Goal: Transaction & Acquisition: Book appointment/travel/reservation

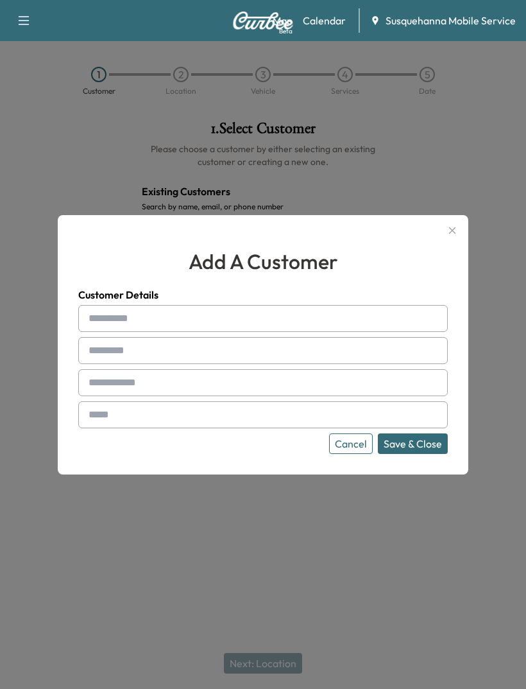
click at [139, 331] on input "text" at bounding box center [263, 318] width 370 height 27
click at [300, 332] on input "text" at bounding box center [263, 318] width 370 height 27
type input "****"
click at [299, 364] on input "text" at bounding box center [263, 350] width 370 height 27
type input "*********"
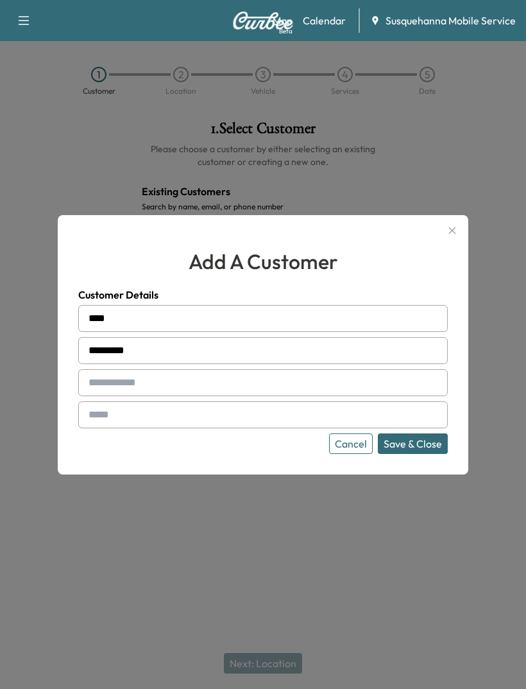
click at [297, 396] on input "text" at bounding box center [263, 382] width 370 height 27
type input "**********"
click at [114, 428] on input "text" at bounding box center [263, 414] width 370 height 27
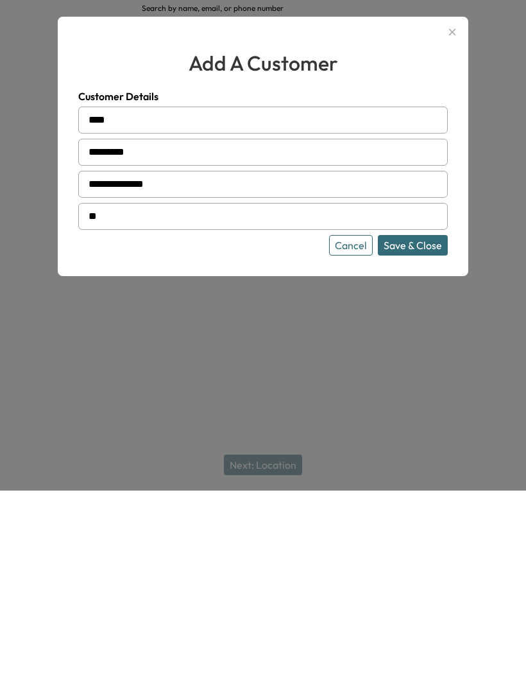
type input "*"
click at [428, 433] on button "Save & Close" at bounding box center [413, 443] width 70 height 21
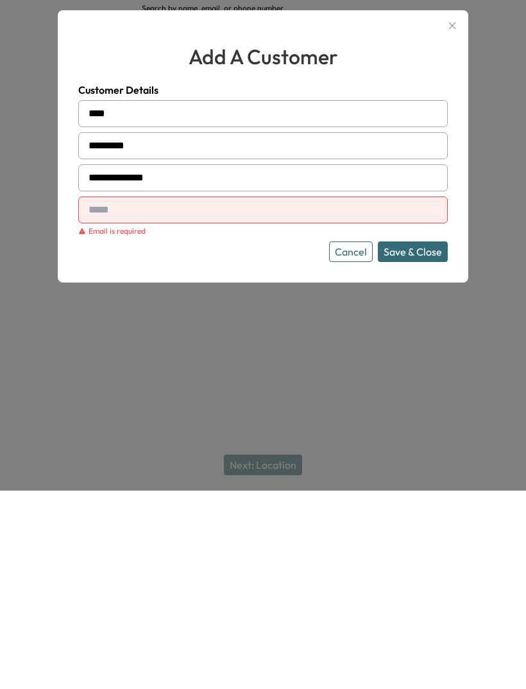
click at [400, 395] on input "text" at bounding box center [263, 408] width 370 height 27
type input "*"
click at [432, 440] on button "Save & Close" at bounding box center [413, 450] width 70 height 21
click at [297, 440] on div "Cancel Save & Close" at bounding box center [263, 450] width 370 height 21
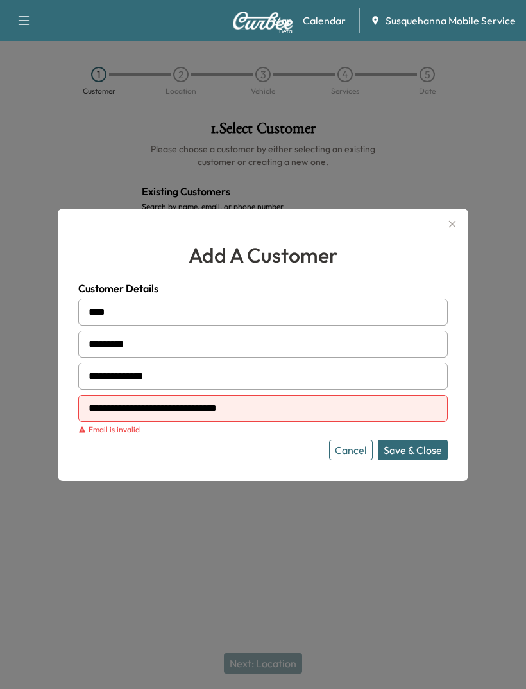
click at [419, 460] on button "Save & Close" at bounding box center [413, 450] width 70 height 21
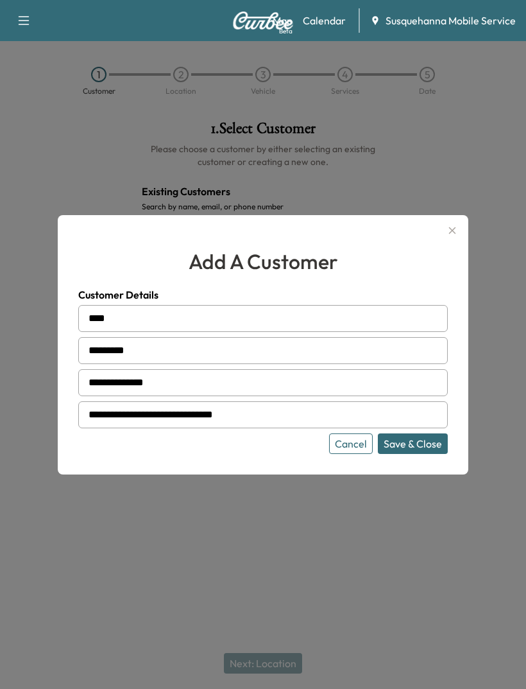
type input "**********"
click at [437, 454] on button "Save & Close" at bounding box center [413, 443] width 70 height 21
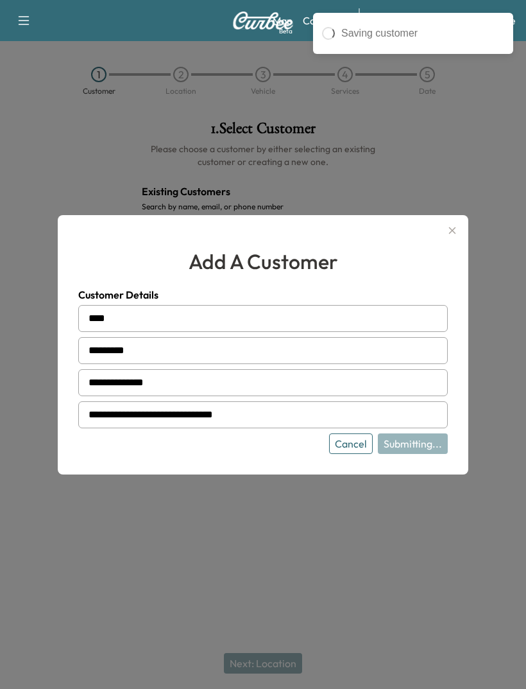
type input "**********"
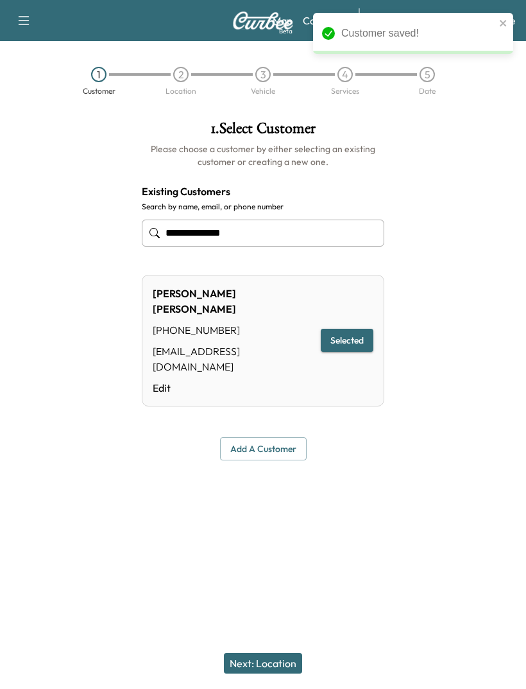
click at [280, 663] on button "Next: Location" at bounding box center [263, 663] width 78 height 21
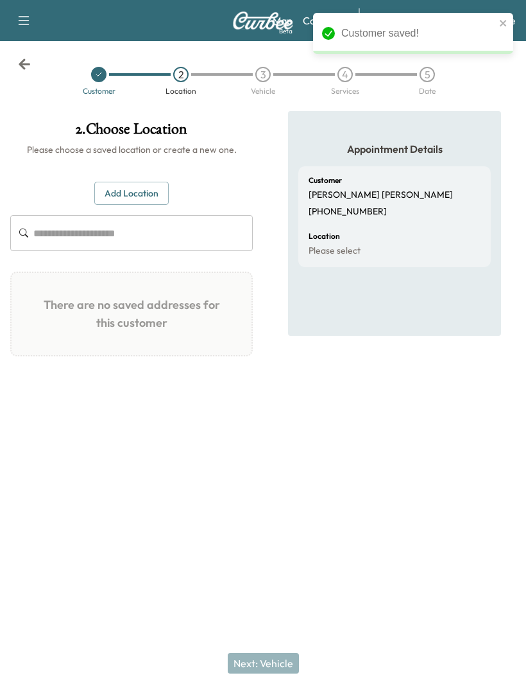
click at [150, 182] on button "Add Location" at bounding box center [131, 194] width 74 height 24
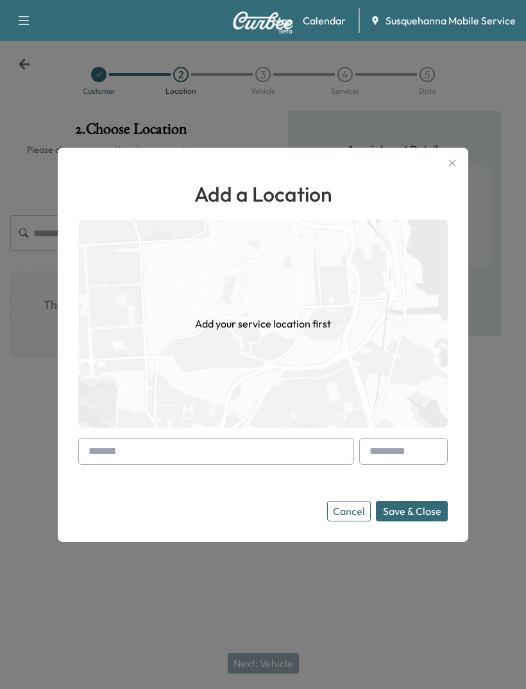
click at [109, 456] on div "Add a Location Add your service location first Cancel Save & Close" at bounding box center [263, 349] width 370 height 343
click at [126, 465] on input "text" at bounding box center [216, 451] width 276 height 27
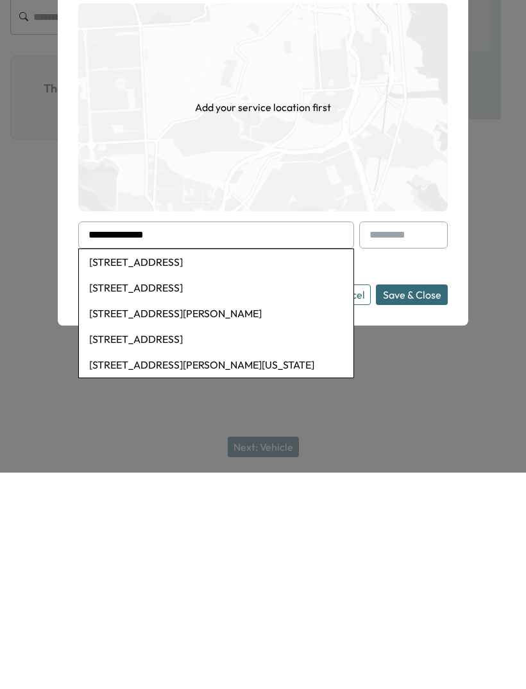
click at [243, 465] on li "[STREET_ADDRESS]" at bounding box center [216, 478] width 275 height 26
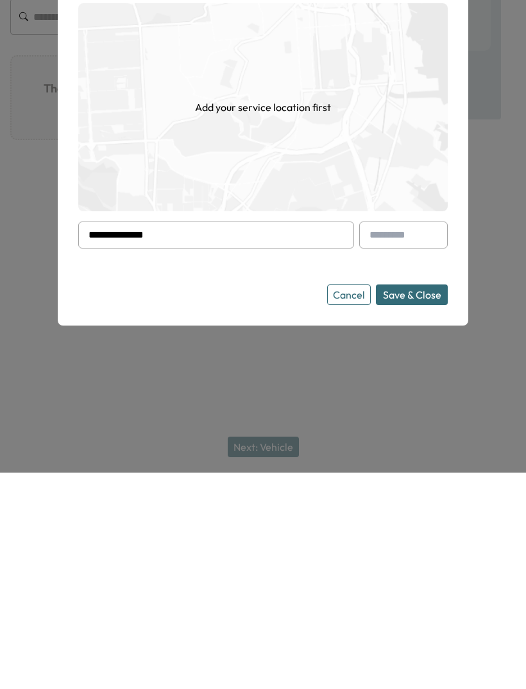
type input "**********"
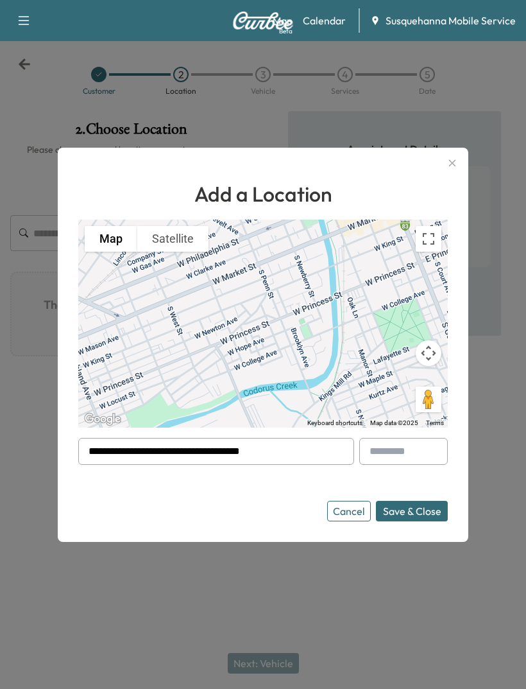
click at [398, 521] on button "Save & Close" at bounding box center [412, 511] width 72 height 21
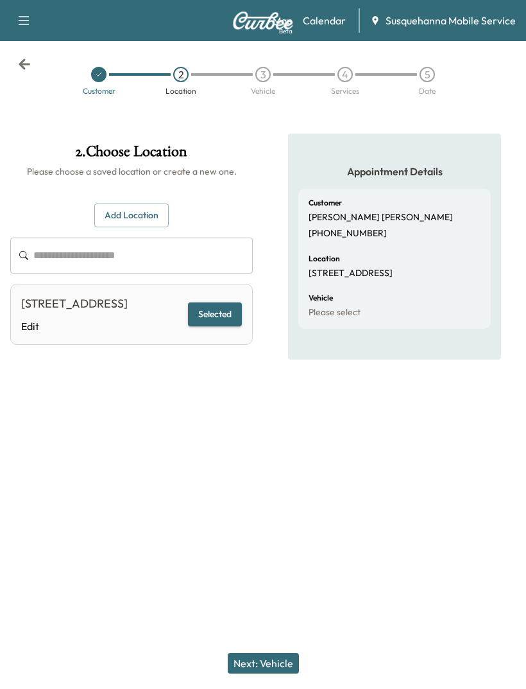
click at [272, 671] on button "Next: Vehicle" at bounding box center [263, 663] width 71 height 21
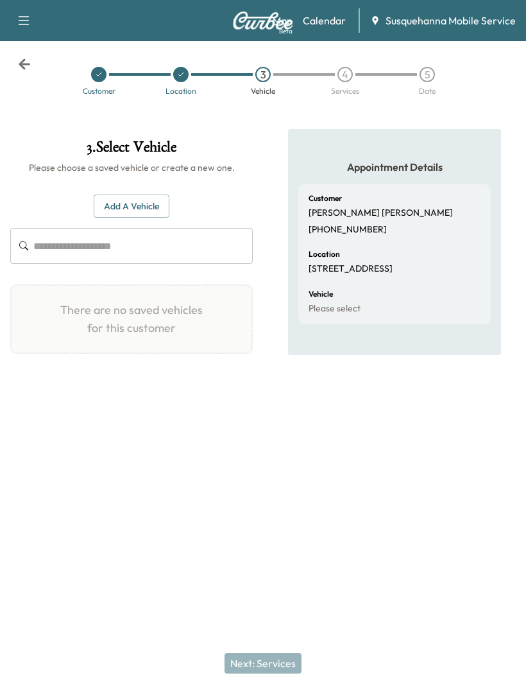
click at [94, 195] on button "Add a Vehicle" at bounding box center [132, 207] width 76 height 24
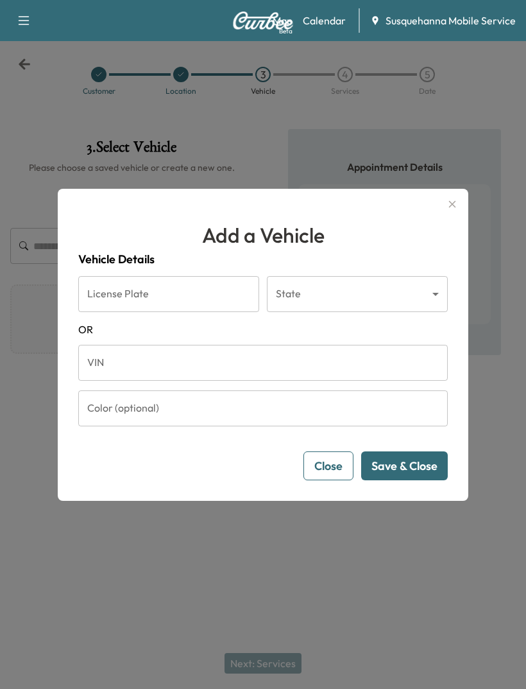
click at [119, 380] on input "VIN" at bounding box center [263, 363] width 370 height 36
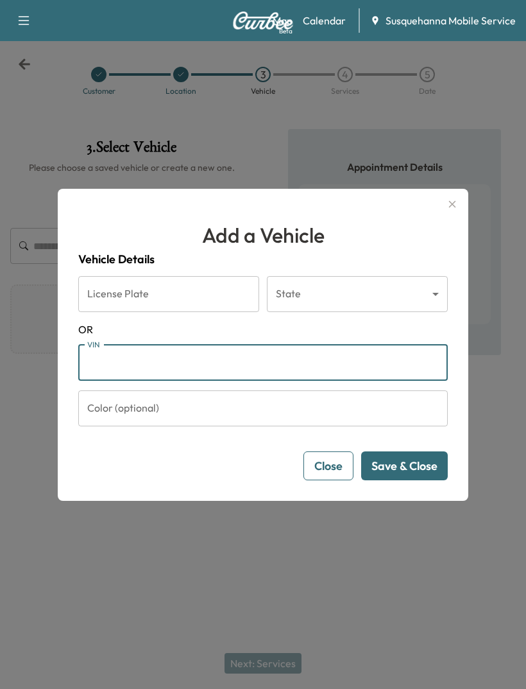
click at [119, 377] on input "VIN" at bounding box center [263, 363] width 370 height 36
paste input "**********"
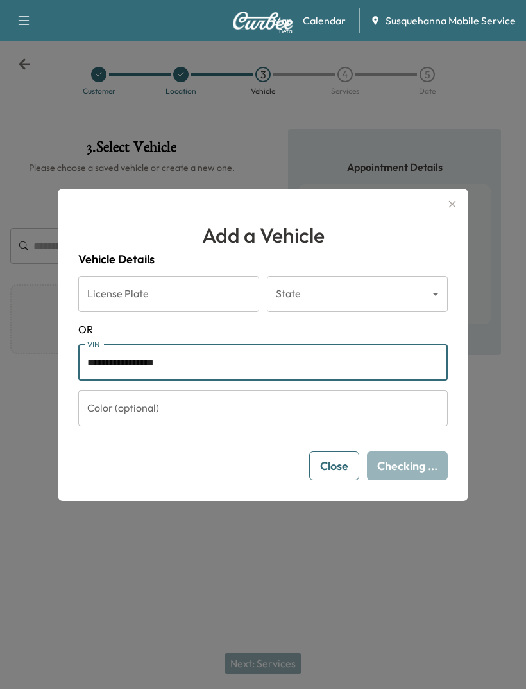
type input "**********"
click at [111, 305] on input "License Plate" at bounding box center [168, 294] width 181 height 36
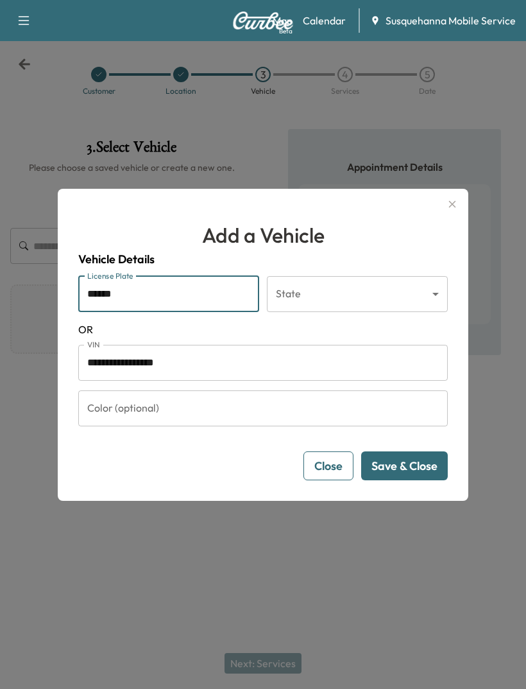
type input "******"
click at [318, 318] on body "**********" at bounding box center [263, 344] width 526 height 689
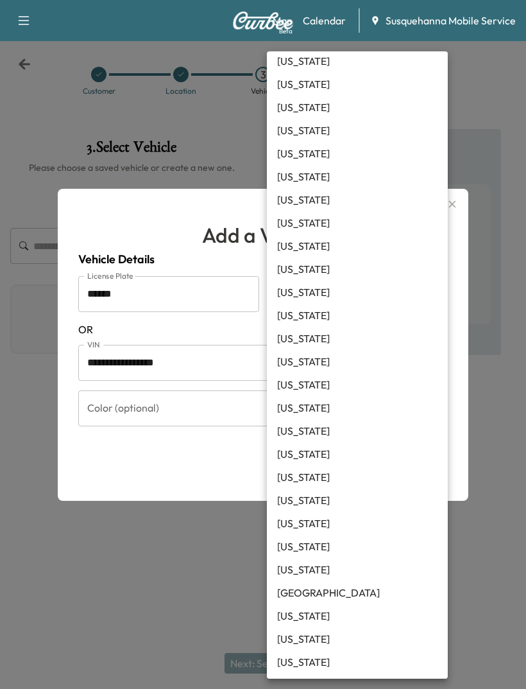
scroll to position [741, 0]
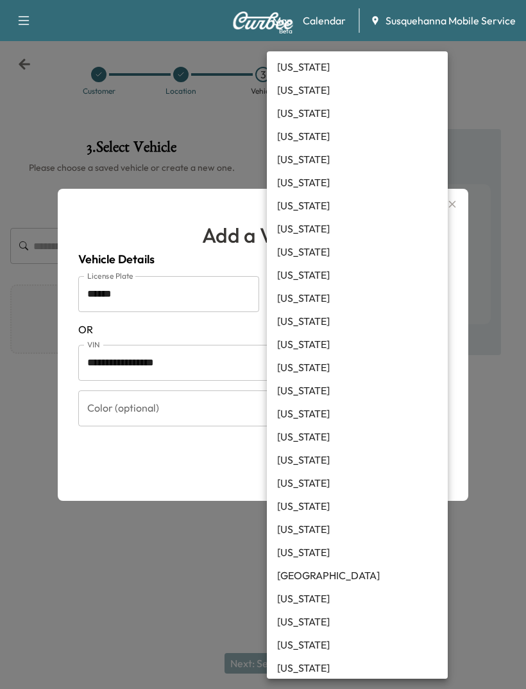
click at [311, 369] on li "[US_STATE]" at bounding box center [357, 367] width 181 height 23
type input "**"
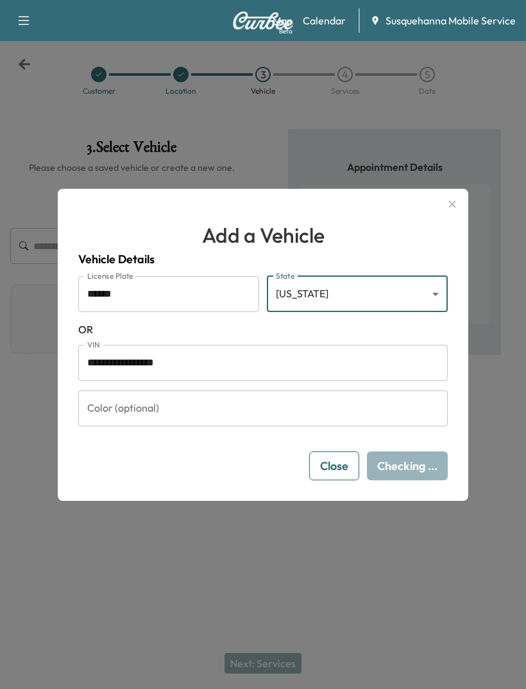
click at [200, 426] on input "Color (optional)" at bounding box center [263, 408] width 370 height 36
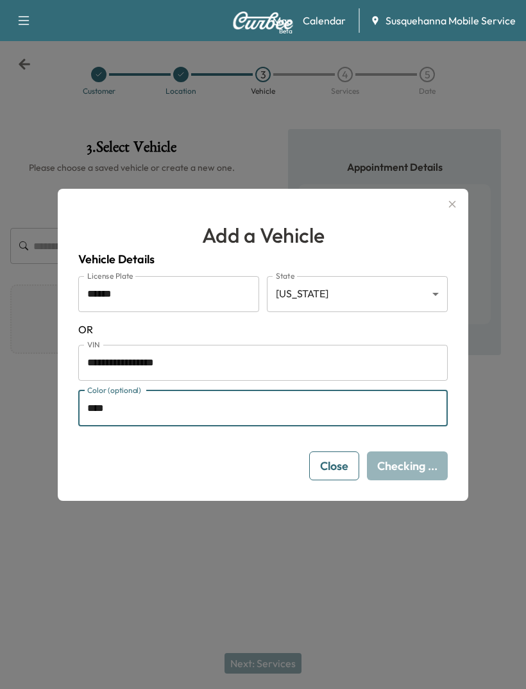
type input "*****"
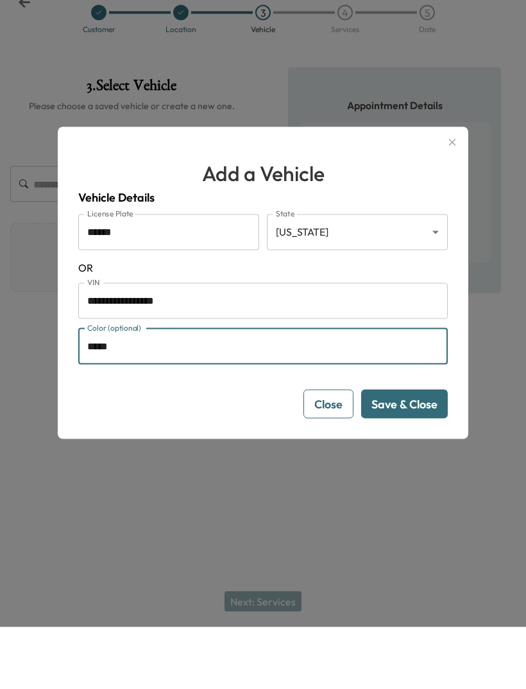
click at [416, 451] on button "Save & Close" at bounding box center [404, 465] width 87 height 29
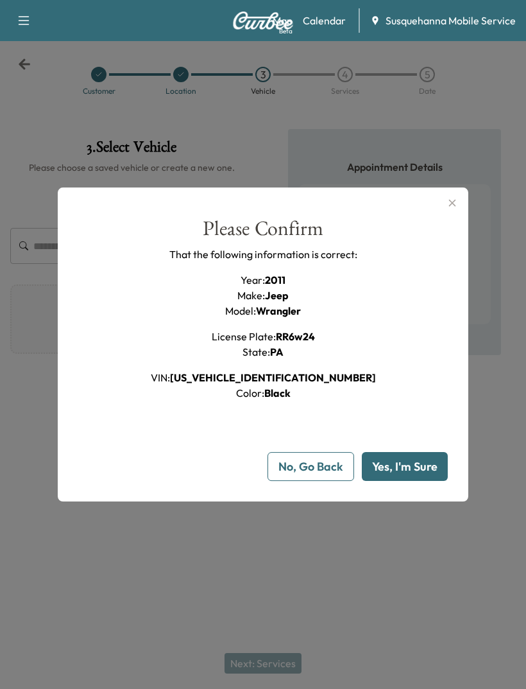
click at [394, 481] on button "Yes, I'm Sure" at bounding box center [405, 466] width 86 height 29
type input "**"
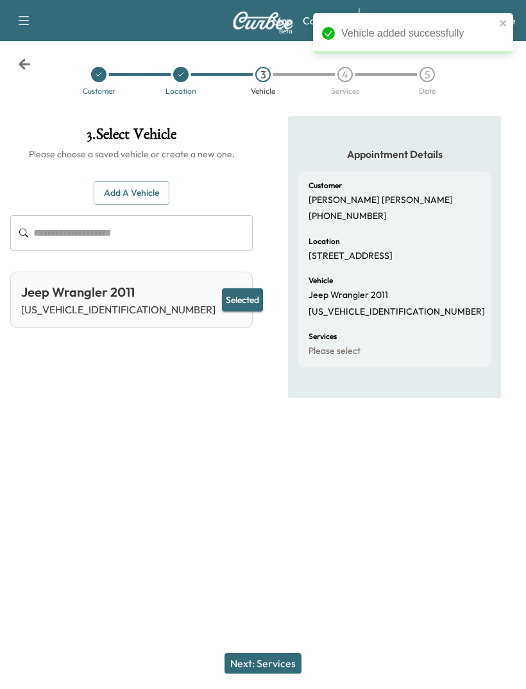
click at [135, 181] on button "Add a Vehicle" at bounding box center [132, 193] width 76 height 24
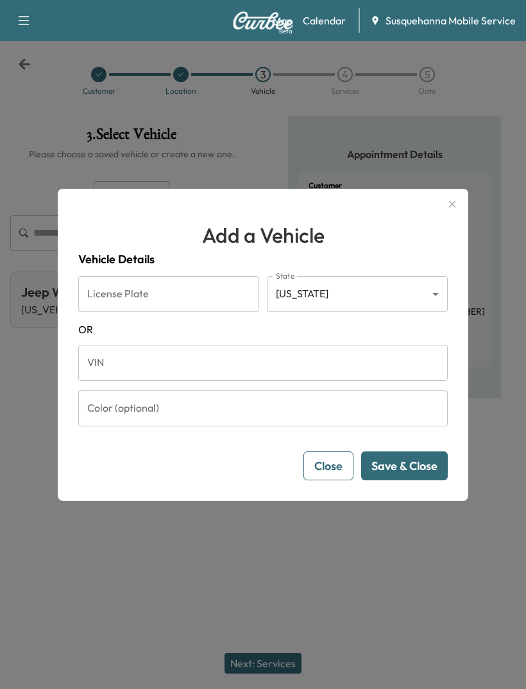
click at [152, 312] on input "License Plate" at bounding box center [168, 294] width 181 height 36
click at [200, 426] on input "Color (optional)" at bounding box center [263, 408] width 370 height 36
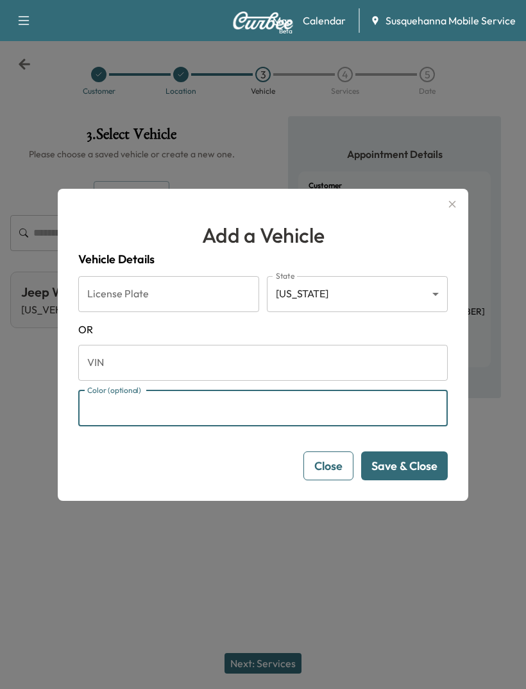
click at [204, 381] on input "VIN" at bounding box center [263, 363] width 370 height 36
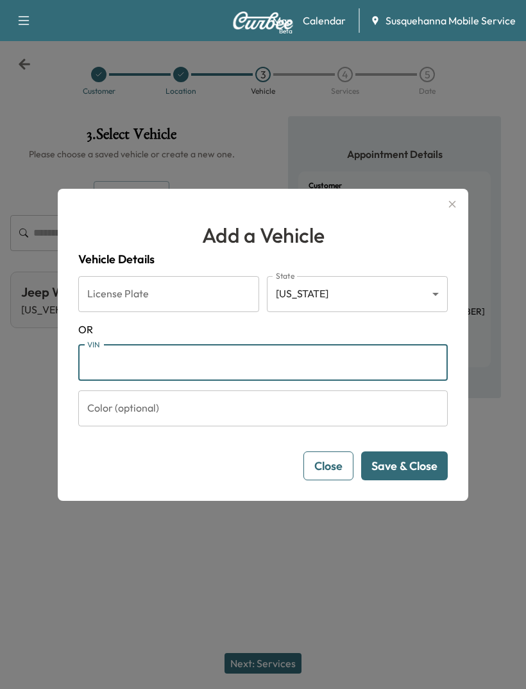
click at [204, 381] on input "VIN" at bounding box center [263, 363] width 370 height 36
paste input "**********"
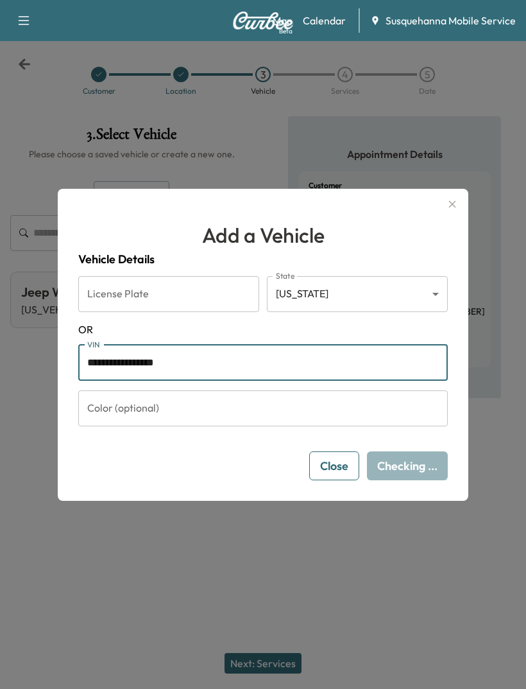
type input "**********"
click at [179, 312] on input "License Plate" at bounding box center [168, 294] width 181 height 36
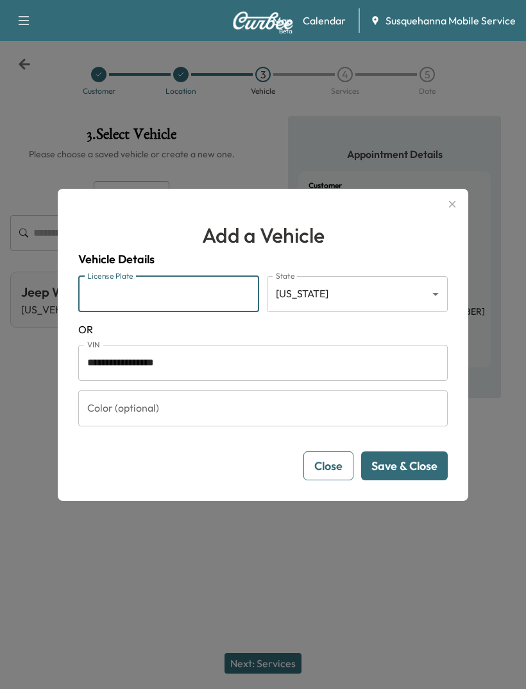
click at [254, 426] on input "Color (optional)" at bounding box center [263, 408] width 370 height 36
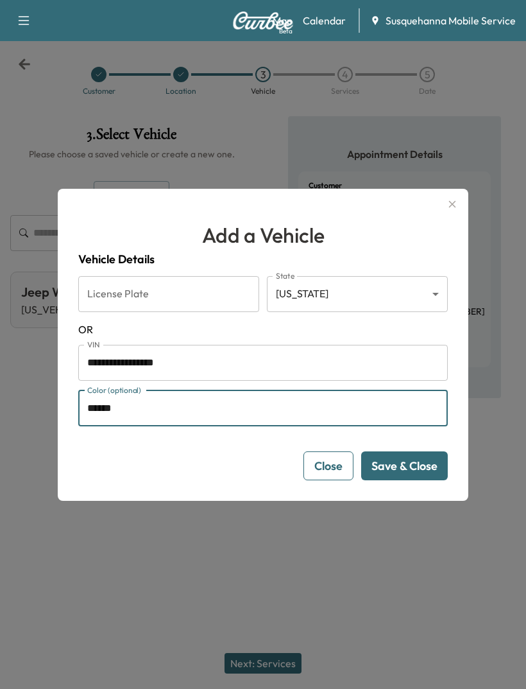
type input "******"
click at [347, 309] on body "**********" at bounding box center [263, 344] width 526 height 689
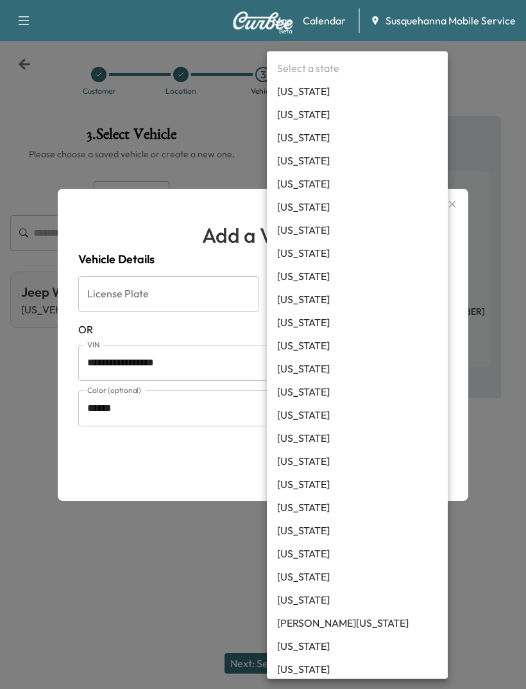
scroll to position [744, 0]
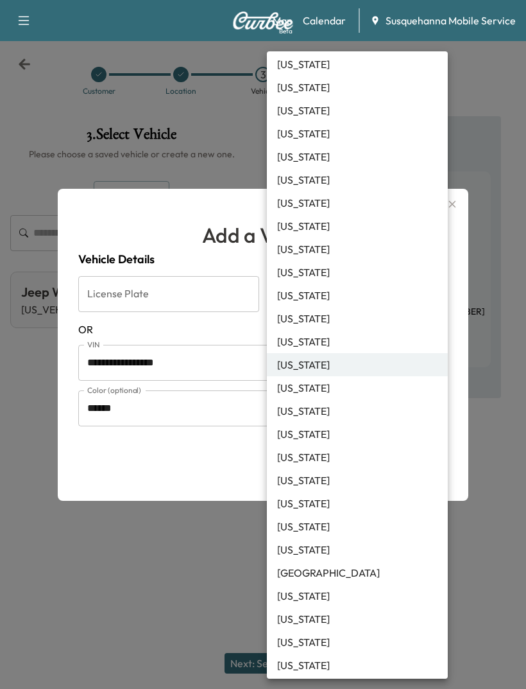
click at [194, 317] on div at bounding box center [263, 344] width 526 height 689
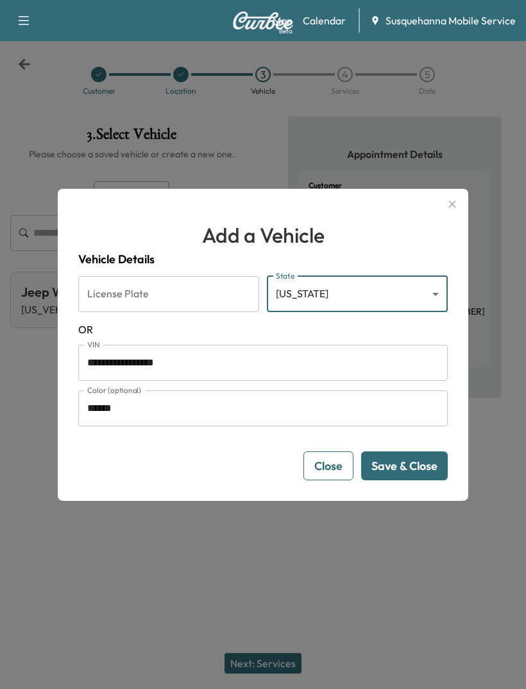
click at [198, 310] on input "License Plate" at bounding box center [168, 294] width 181 height 36
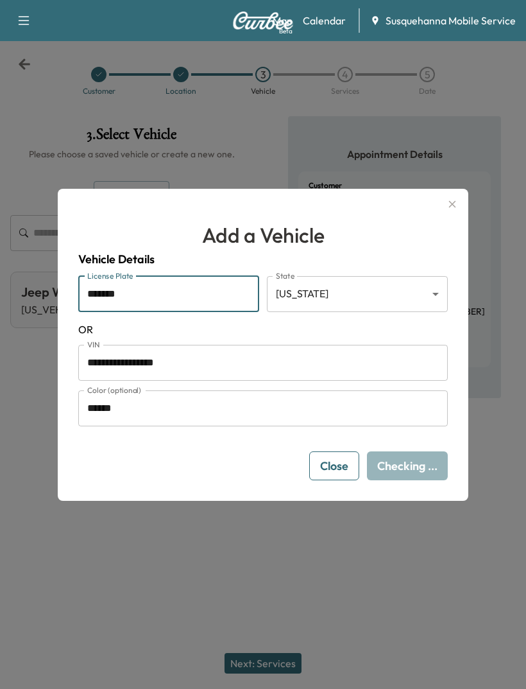
type input "*******"
click at [311, 250] on h1 "Add a Vehicle" at bounding box center [263, 235] width 370 height 31
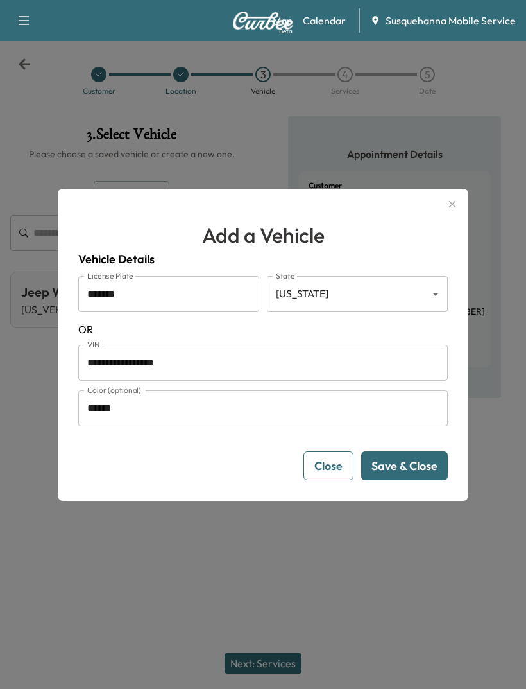
click at [397, 480] on button "Save & Close" at bounding box center [404, 465] width 87 height 29
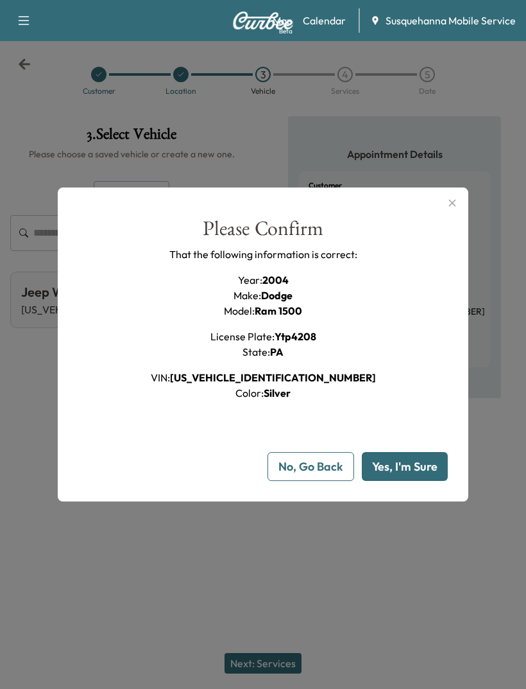
click at [387, 477] on button "Yes, I'm Sure" at bounding box center [405, 466] width 86 height 29
type input "**"
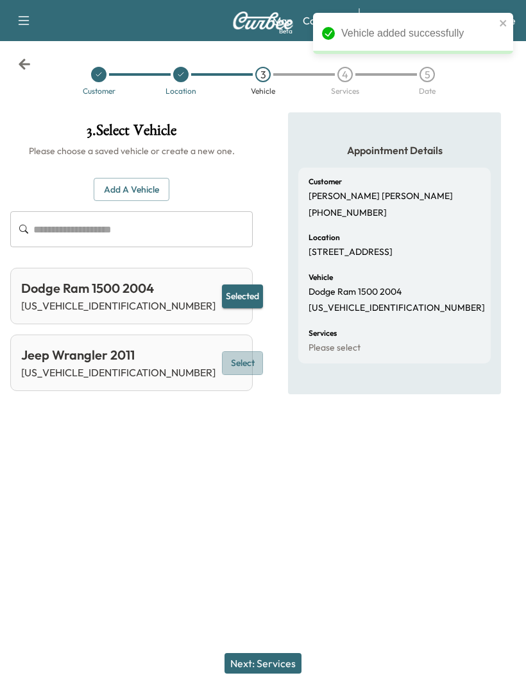
click at [222, 351] on button "Select" at bounding box center [242, 363] width 41 height 24
click at [222, 284] on button "Select" at bounding box center [242, 296] width 41 height 24
click at [222, 351] on button "Select" at bounding box center [242, 363] width 41 height 24
click at [263, 664] on button "Next: Services" at bounding box center [263, 663] width 77 height 21
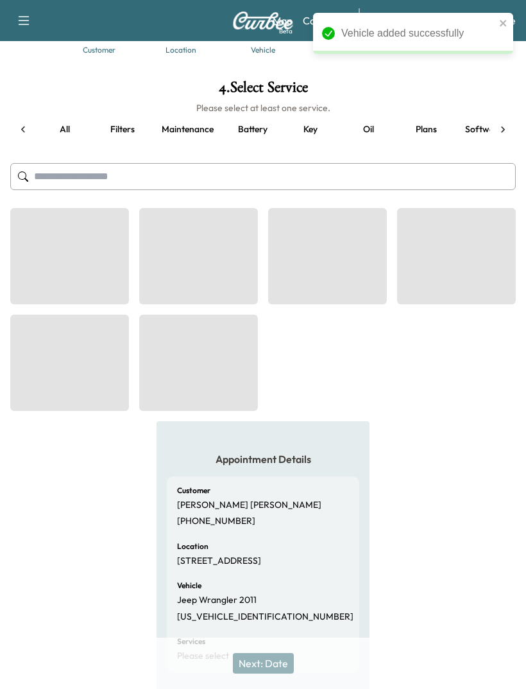
scroll to position [0, 111]
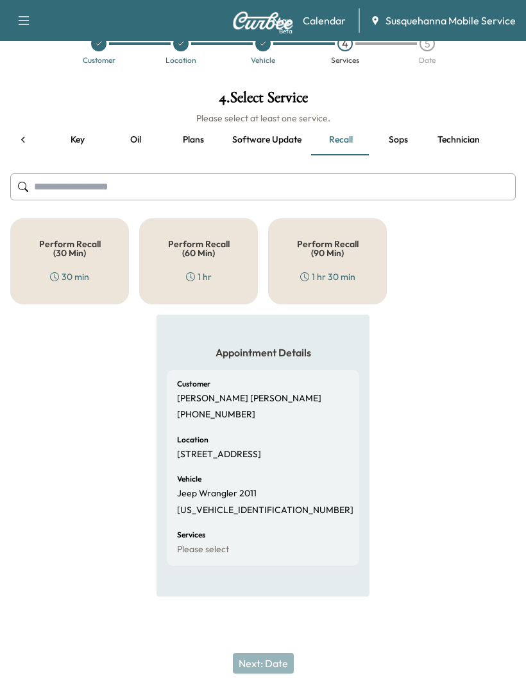
click at [197, 270] on div "1 hr" at bounding box center [199, 276] width 26 height 13
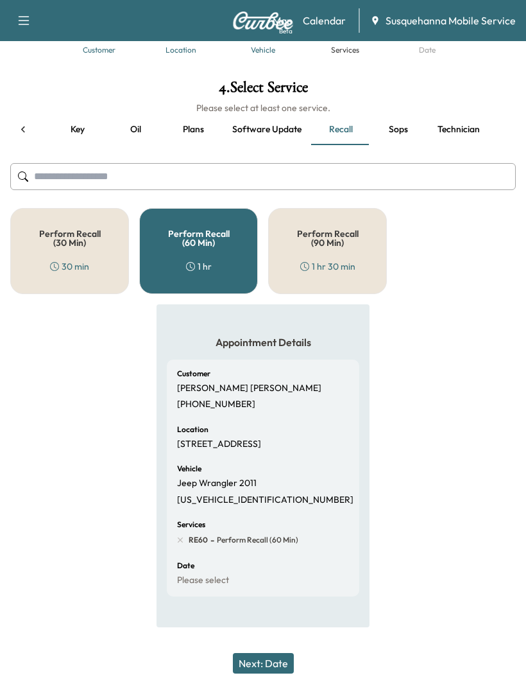
scroll to position [0, 232]
click at [265, 664] on button "Next: Date" at bounding box center [263, 663] width 61 height 21
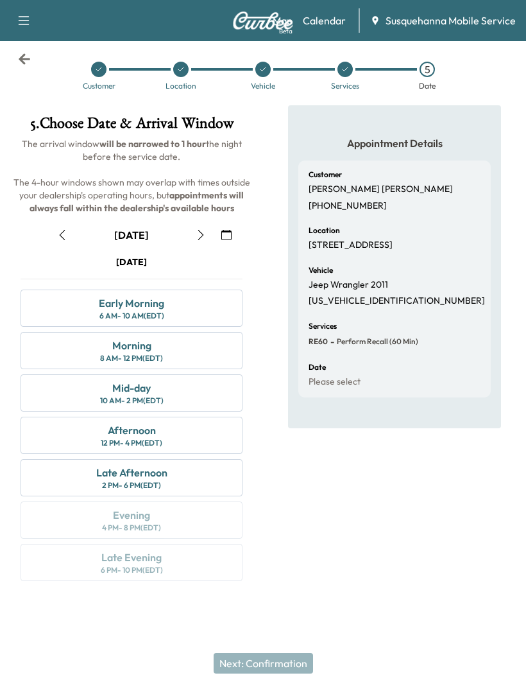
click at [200, 230] on icon "button" at bounding box center [201, 235] width 10 height 10
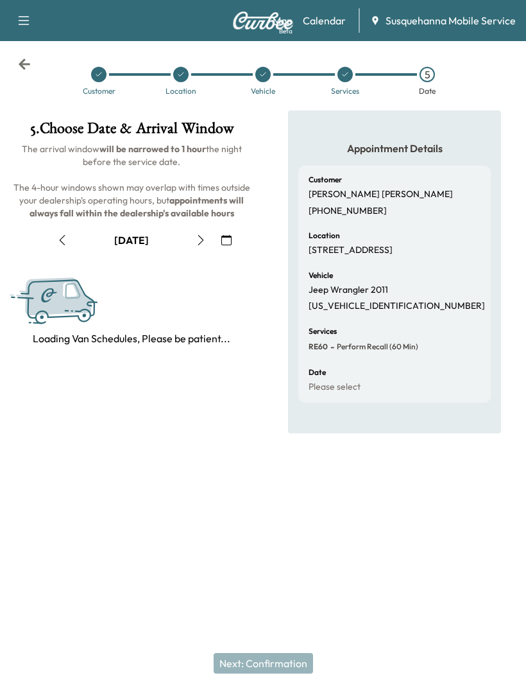
click at [201, 235] on icon "button" at bounding box center [201, 240] width 10 height 10
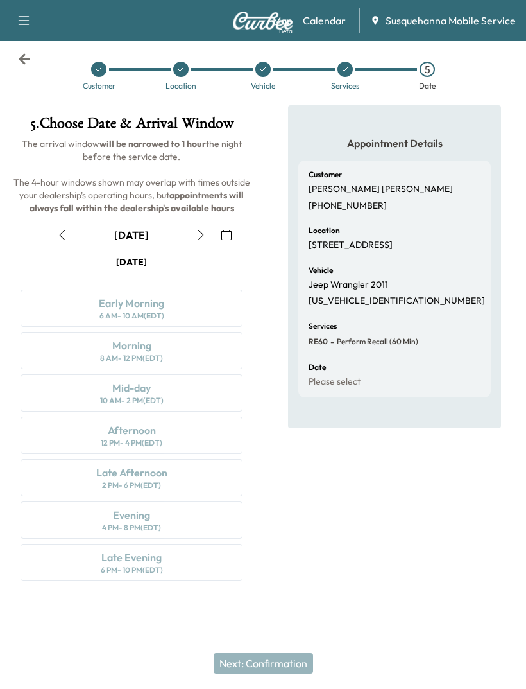
click at [200, 225] on button "button" at bounding box center [201, 235] width 22 height 21
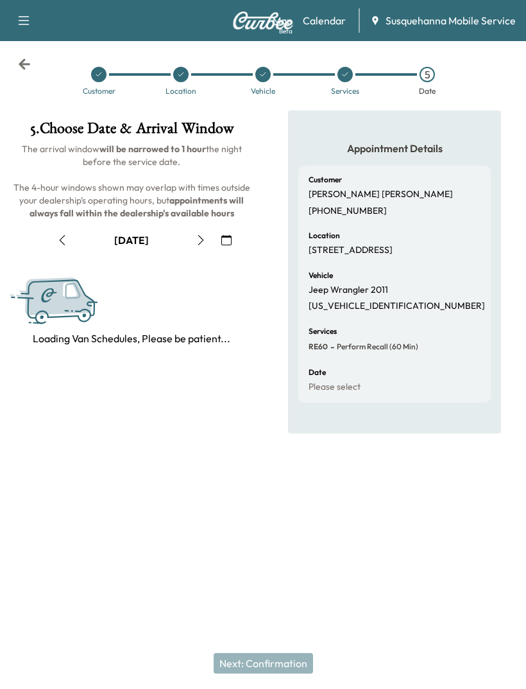
click at [200, 230] on button "button" at bounding box center [201, 240] width 22 height 21
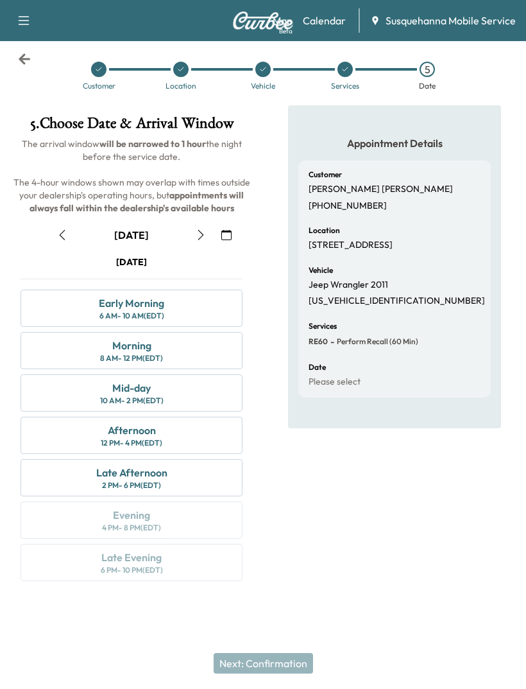
click at [94, 290] on div "Early Morning 6 AM - 10 AM (EDT)" at bounding box center [132, 308] width 222 height 37
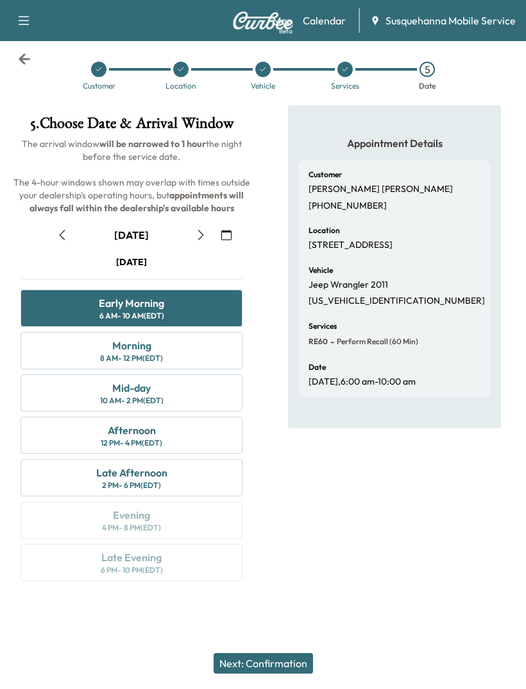
click at [275, 664] on button "Next: Confirmation" at bounding box center [264, 663] width 100 height 21
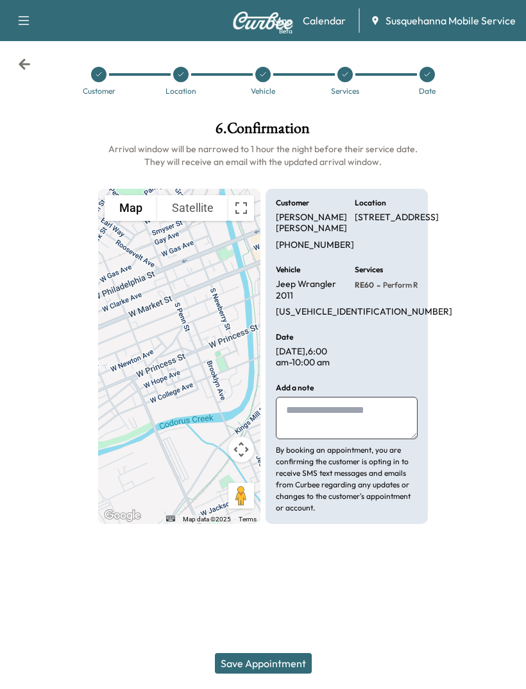
click at [255, 667] on button "Save Appointment" at bounding box center [263, 663] width 97 height 21
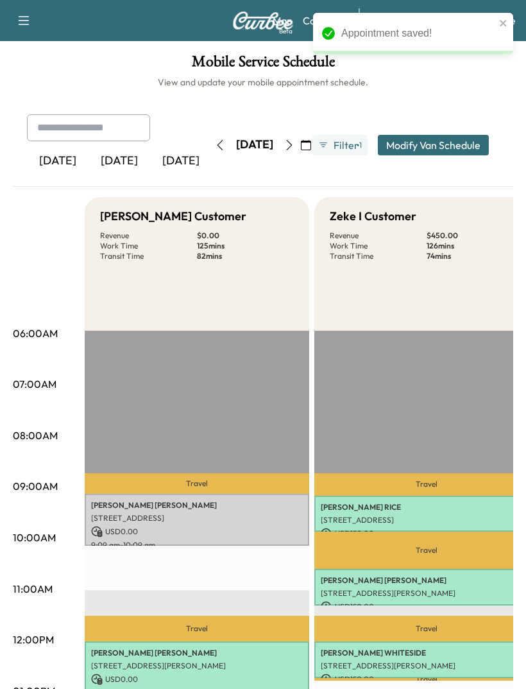
click at [107, 121] on input "text" at bounding box center [88, 127] width 123 height 27
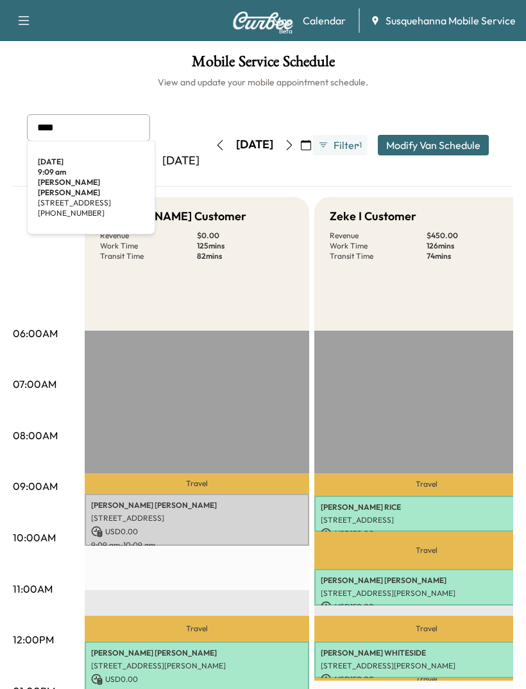
click at [85, 175] on div "9:09 am" at bounding box center [91, 172] width 107 height 10
type input "**********"
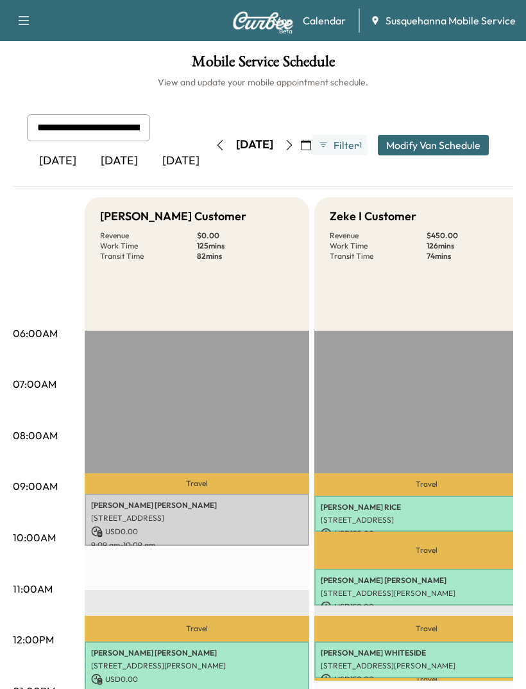
click at [29, 20] on icon "button" at bounding box center [23, 20] width 15 height 15
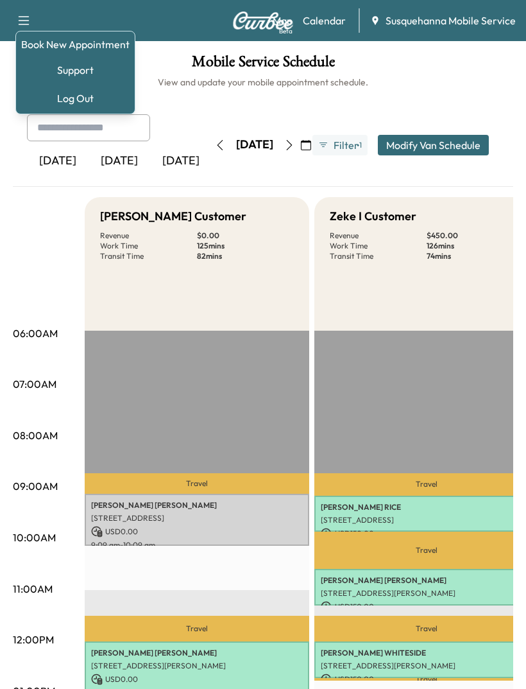
click at [96, 48] on link "Book New Appointment" at bounding box center [75, 44] width 109 height 15
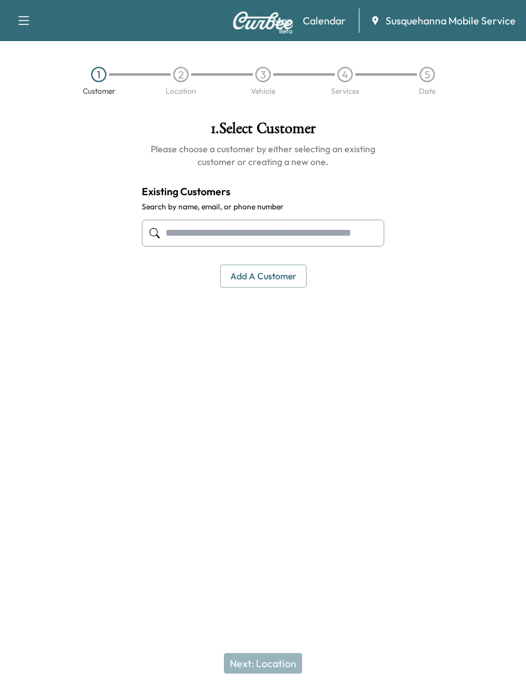
click at [263, 233] on input "text" at bounding box center [263, 233] width 243 height 27
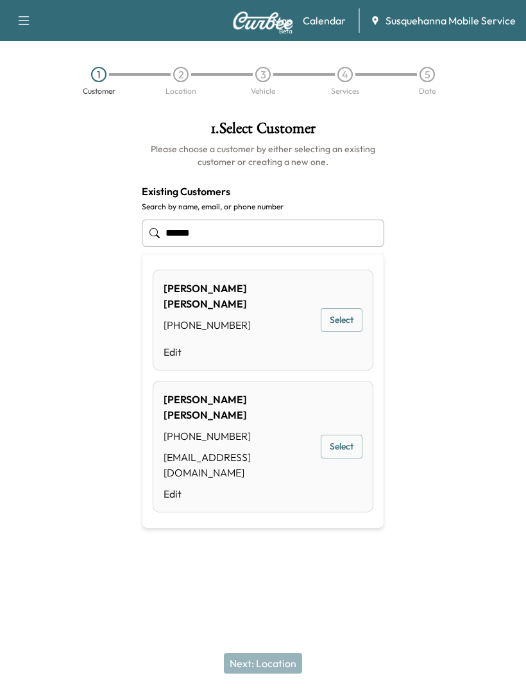
click at [249, 428] on div "[PHONE_NUMBER]" at bounding box center [239, 435] width 151 height 15
type input "**********"
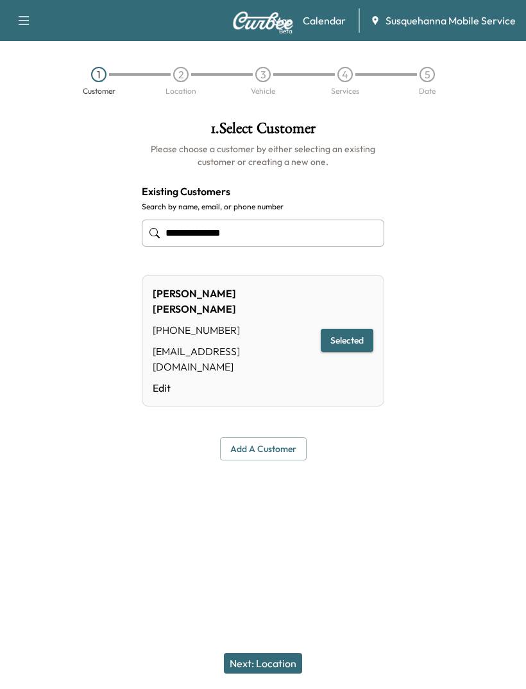
click at [347, 329] on button "Selected" at bounding box center [347, 341] width 53 height 24
click at [284, 664] on button "Next: Location" at bounding box center [263, 663] width 78 height 21
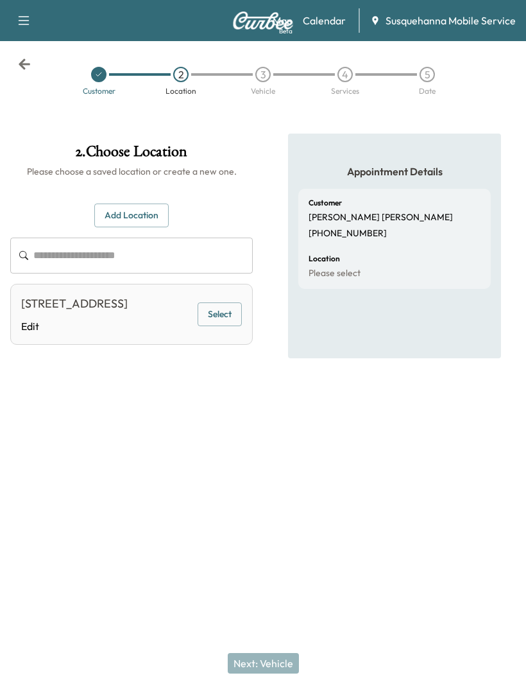
click at [128, 313] on div "[STREET_ADDRESS]" at bounding box center [74, 304] width 107 height 18
click at [227, 326] on button "Select" at bounding box center [220, 314] width 44 height 24
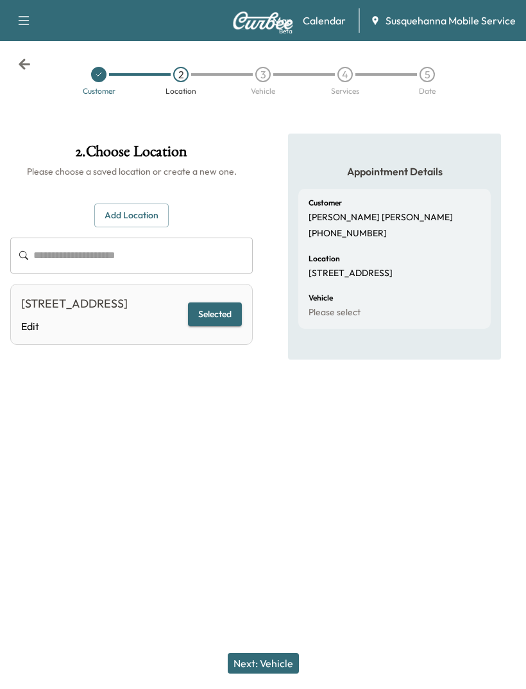
click at [280, 657] on button "Next: Vehicle" at bounding box center [263, 663] width 71 height 21
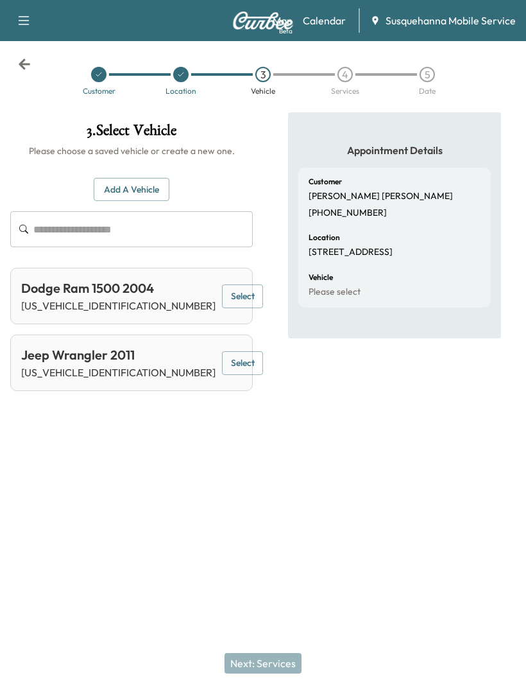
click at [324, 19] on link "Calendar" at bounding box center [324, 20] width 43 height 15
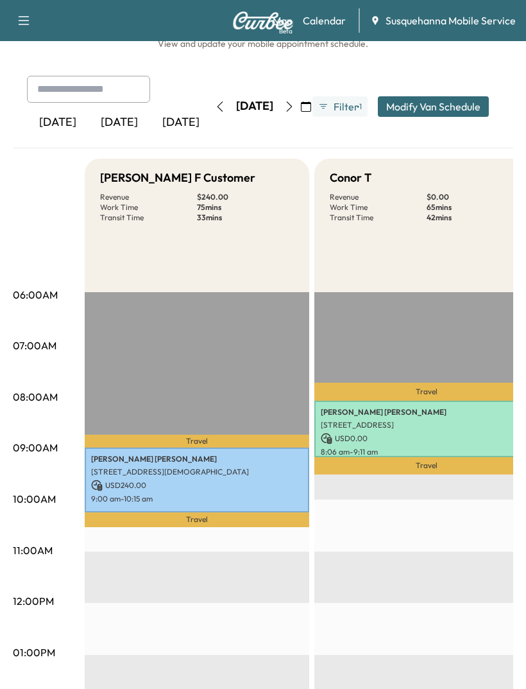
scroll to position [35, 0]
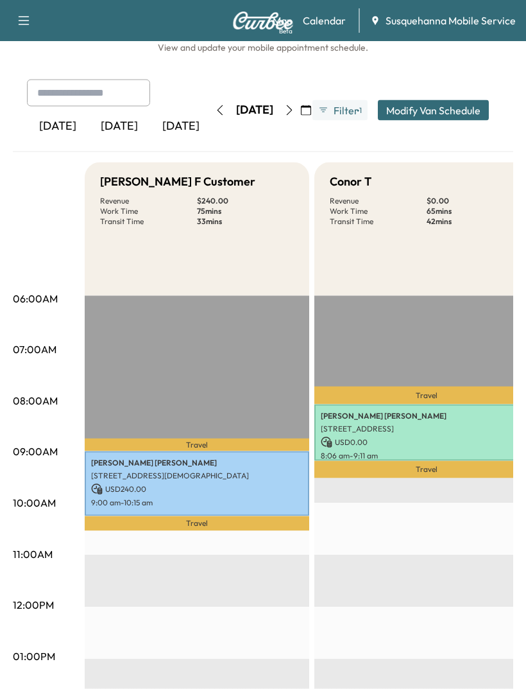
click at [300, 101] on button "button" at bounding box center [290, 110] width 22 height 21
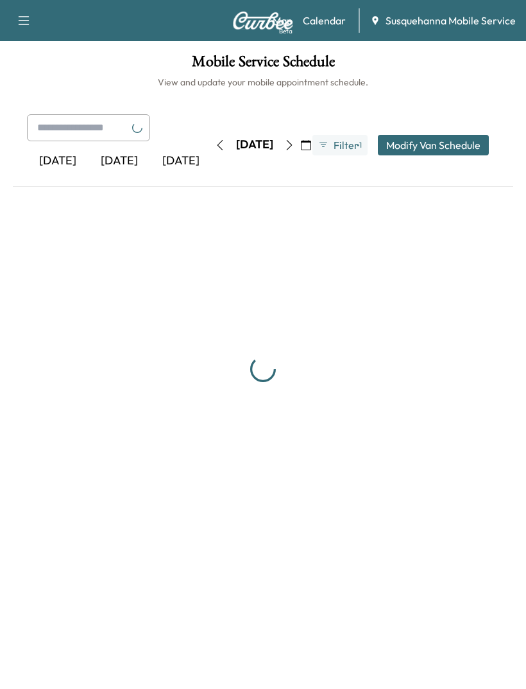
click at [215, 147] on icon "button" at bounding box center [220, 145] width 10 height 10
click at [293, 140] on icon "button" at bounding box center [290, 145] width 6 height 10
click at [300, 135] on button "button" at bounding box center [290, 145] width 22 height 21
click at [317, 135] on button "button" at bounding box center [306, 145] width 22 height 21
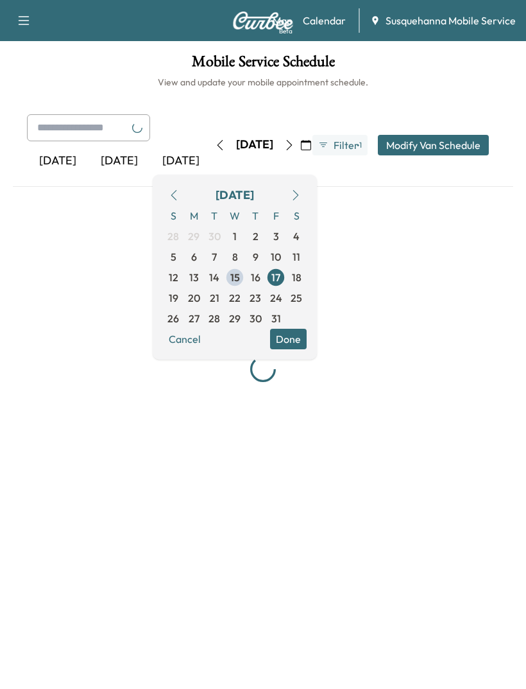
click at [295, 147] on icon "button" at bounding box center [289, 145] width 10 height 10
click at [295, 148] on icon "button" at bounding box center [289, 145] width 10 height 10
click at [293, 143] on icon "button" at bounding box center [290, 145] width 6 height 10
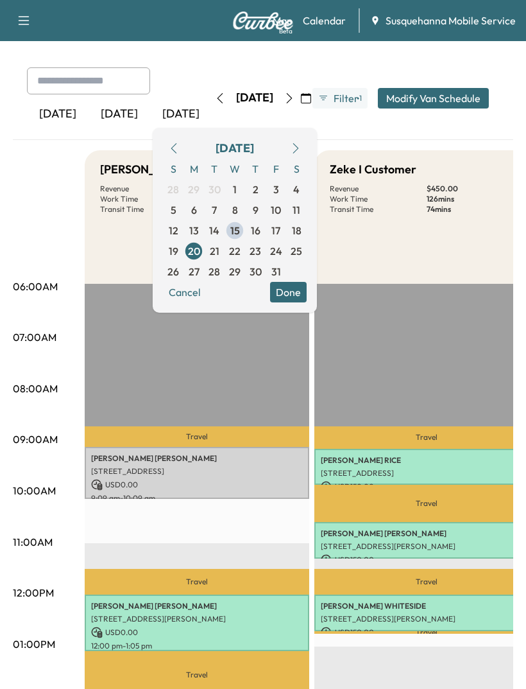
scroll to position [80, 0]
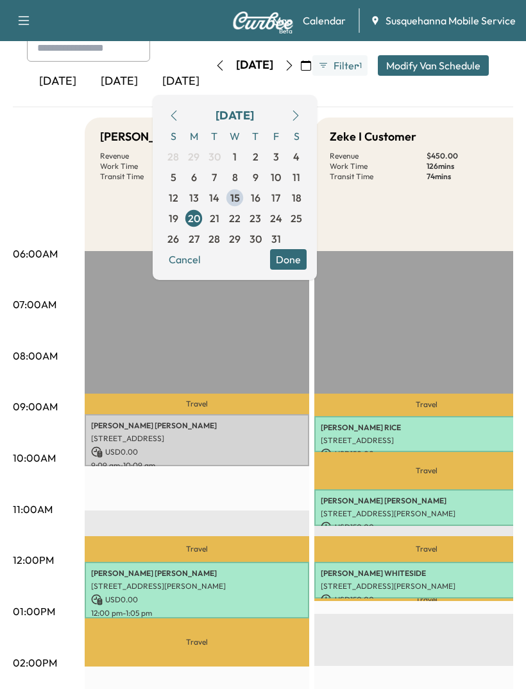
click at [220, 434] on p "[STREET_ADDRESS]" at bounding box center [197, 438] width 212 height 10
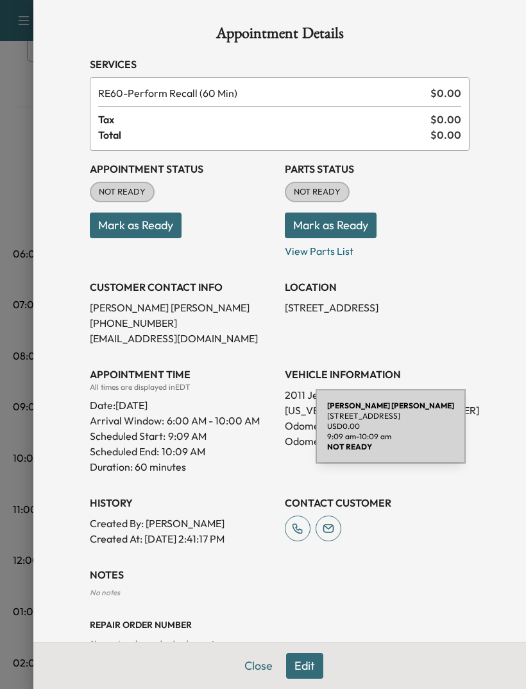
click at [268, 679] on button "Close" at bounding box center [258, 666] width 45 height 26
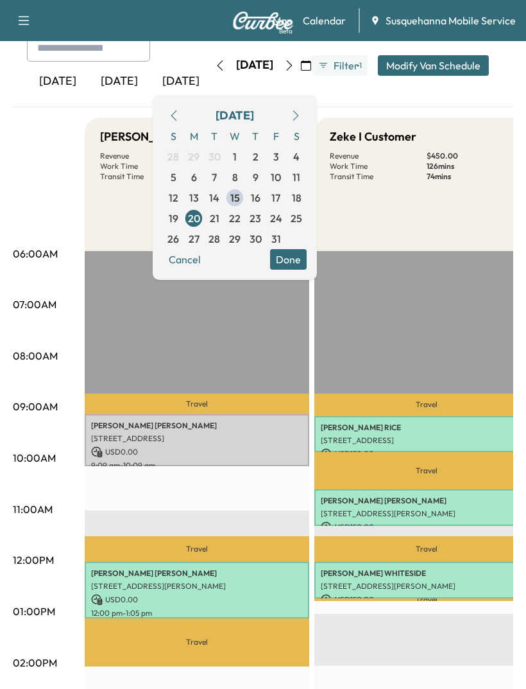
click at [34, 180] on div "06:00AM 07:00AM 08:00AM 09:00AM 10:00AM 11:00AM 12:00PM 01:00PM 02:00PM 03:00PM…" at bounding box center [49, 593] width 72 height 952
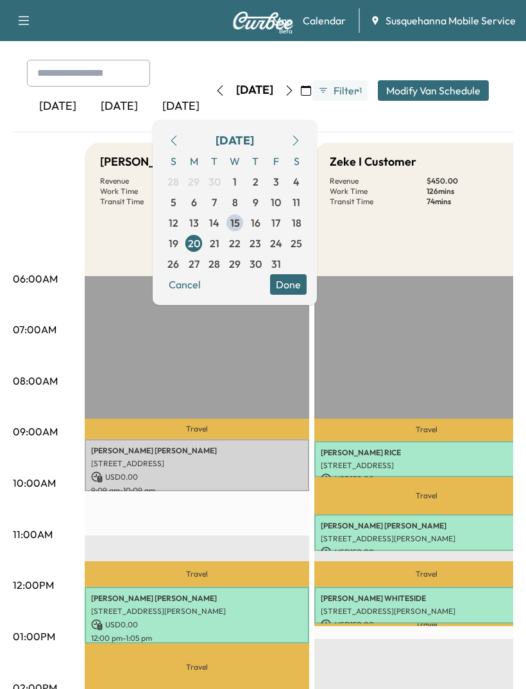
scroll to position [0, 0]
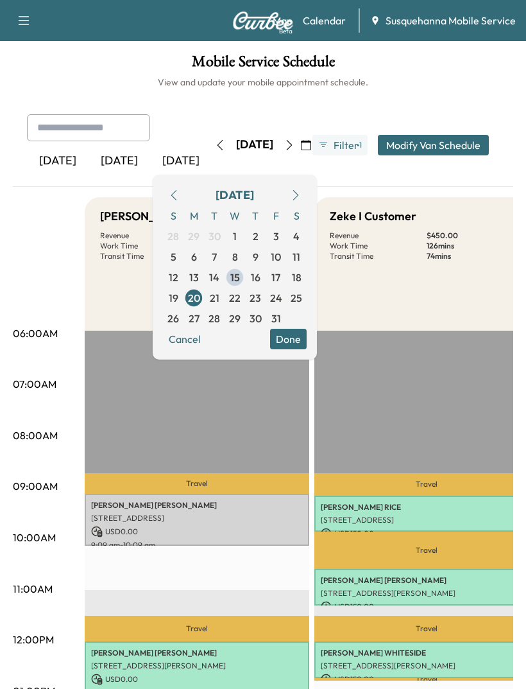
click at [32, 22] on button "button" at bounding box center [23, 20] width 27 height 21
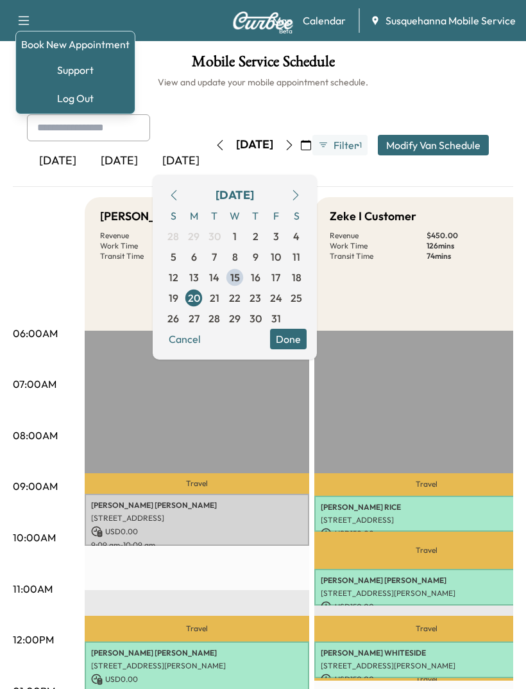
click at [94, 48] on link "Book New Appointment" at bounding box center [75, 44] width 109 height 15
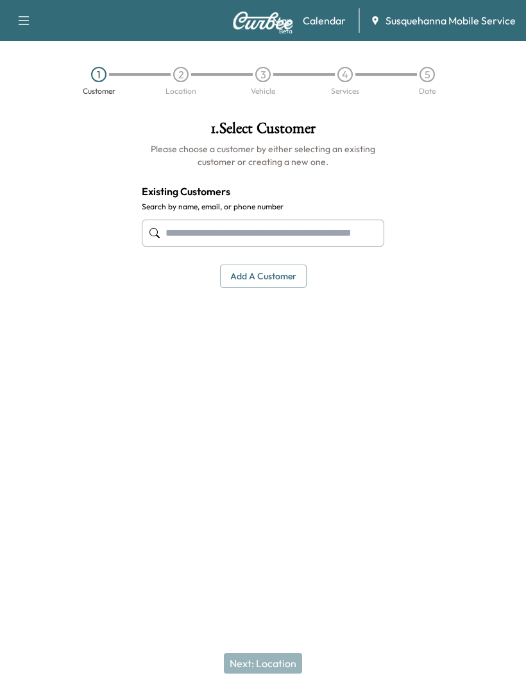
click at [309, 227] on input "text" at bounding box center [263, 233] width 243 height 27
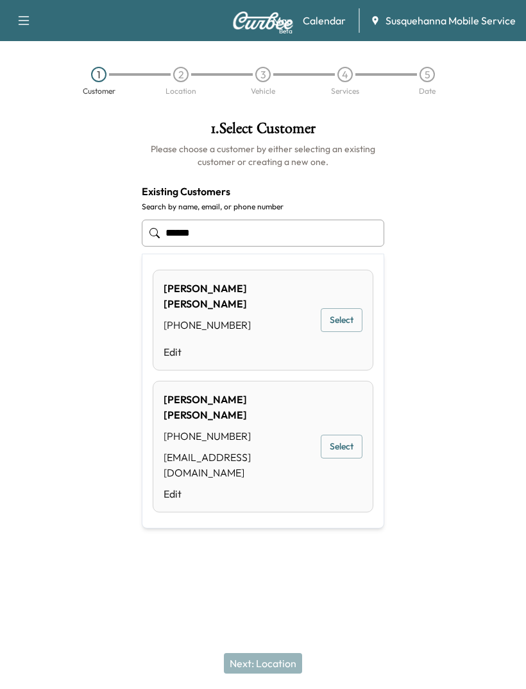
click at [345, 435] on button "Select" at bounding box center [342, 447] width 42 height 24
type input "**********"
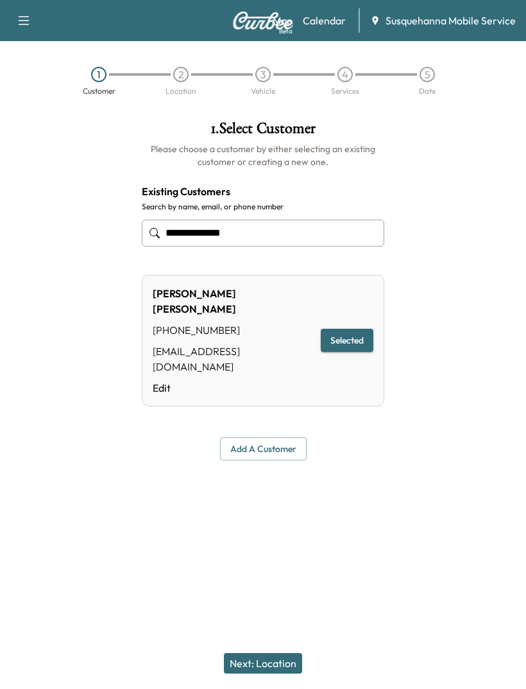
click at [277, 437] on button "Add a customer" at bounding box center [263, 449] width 87 height 24
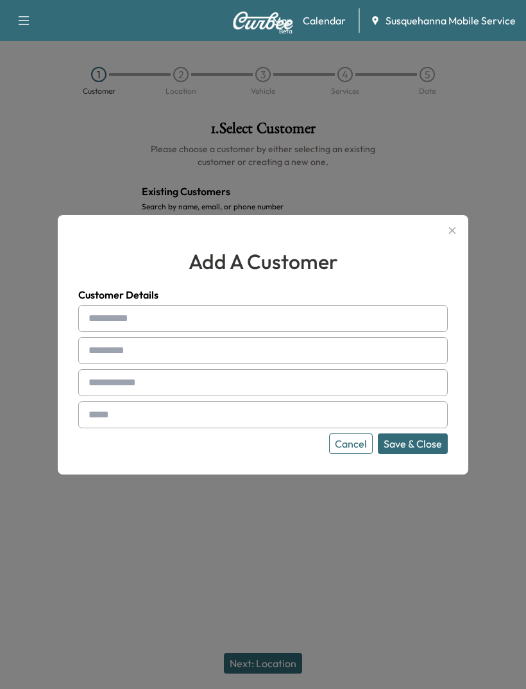
click at [457, 238] on icon "button" at bounding box center [452, 230] width 15 height 15
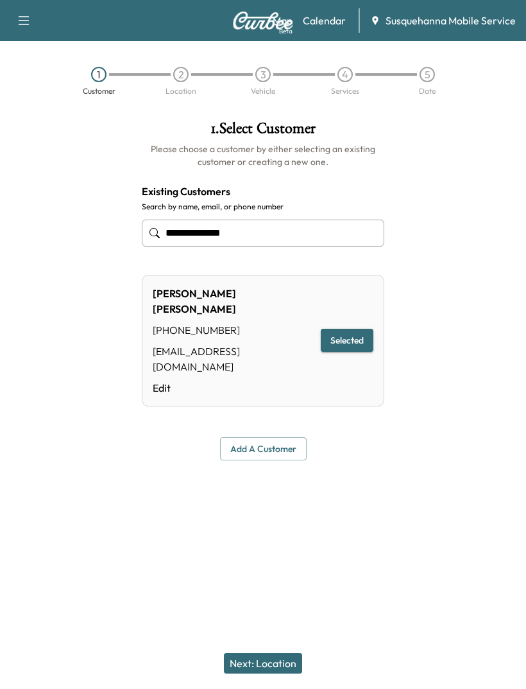
click at [279, 664] on button "Next: Location" at bounding box center [263, 663] width 78 height 21
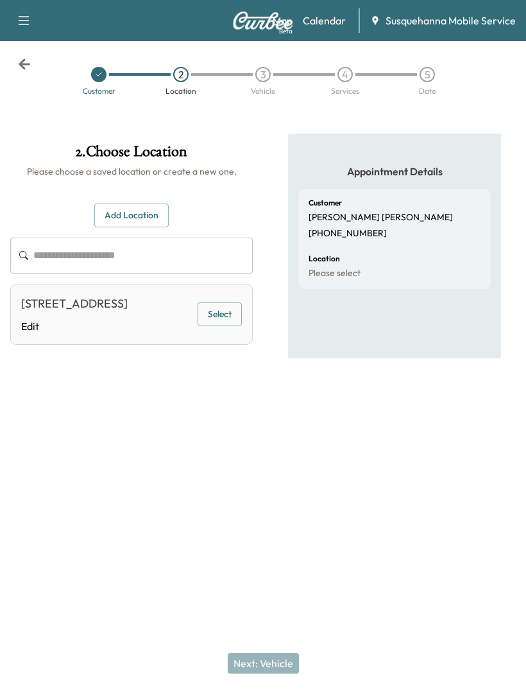
click at [222, 323] on button "Select" at bounding box center [220, 314] width 44 height 24
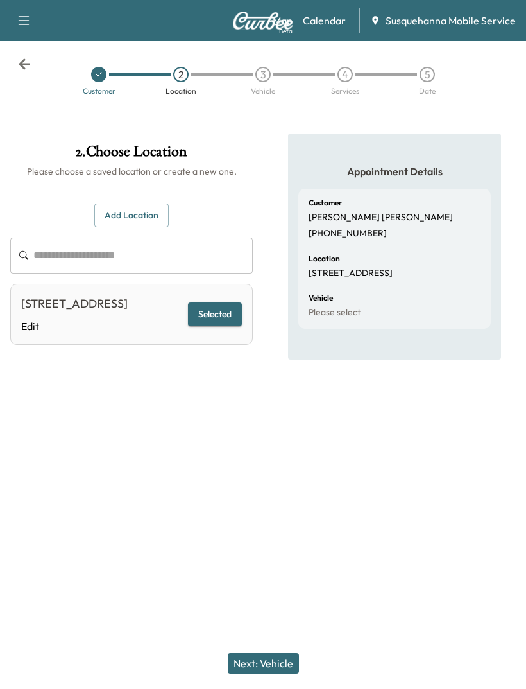
click at [270, 661] on button "Next: Vehicle" at bounding box center [263, 663] width 71 height 21
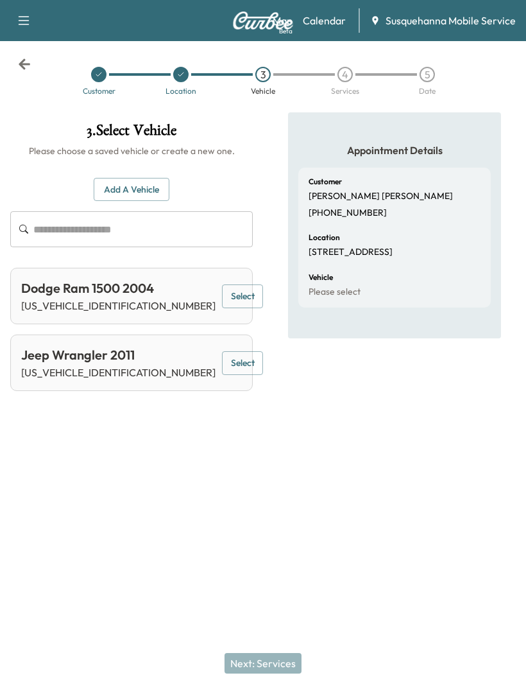
click at [222, 305] on button "Select" at bounding box center [242, 296] width 41 height 24
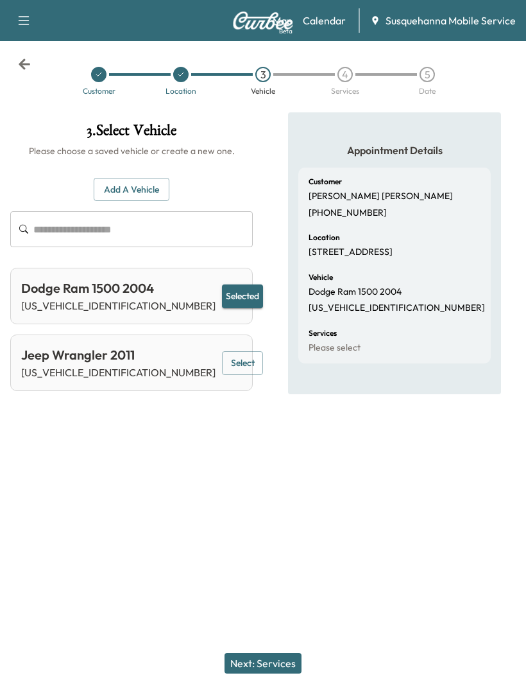
click at [276, 673] on button "Next: Services" at bounding box center [263, 663] width 77 height 21
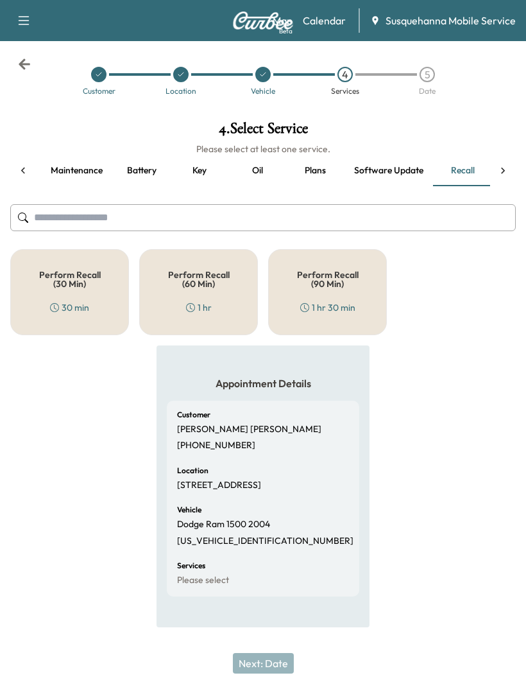
scroll to position [0, 111]
click at [198, 293] on div "Perform Recall (60 Min) 1 hr" at bounding box center [198, 292] width 119 height 86
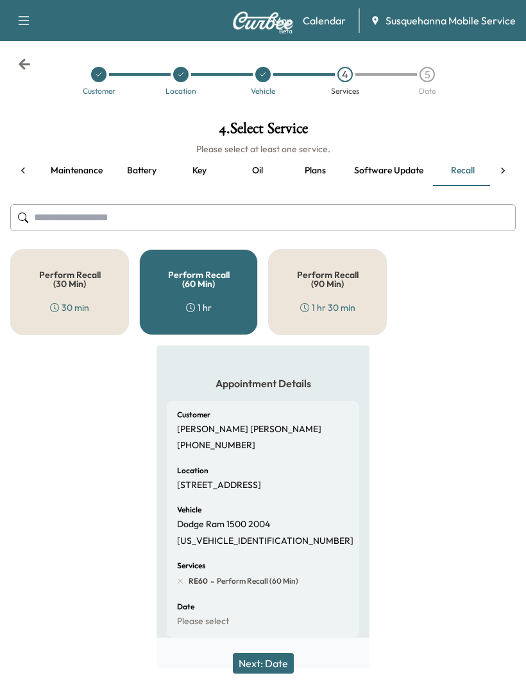
click at [279, 660] on button "Next: Date" at bounding box center [263, 663] width 61 height 21
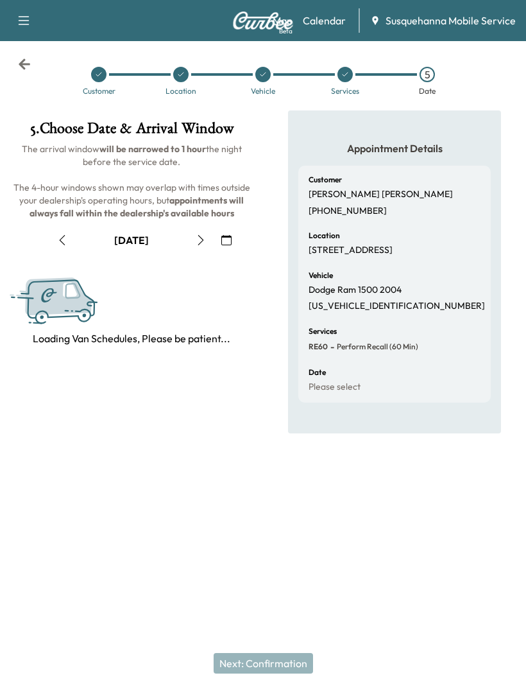
click at [196, 238] on icon "button" at bounding box center [201, 240] width 10 height 10
click at [193, 245] on button "button" at bounding box center [201, 240] width 22 height 21
click at [191, 242] on button "button" at bounding box center [201, 240] width 22 height 21
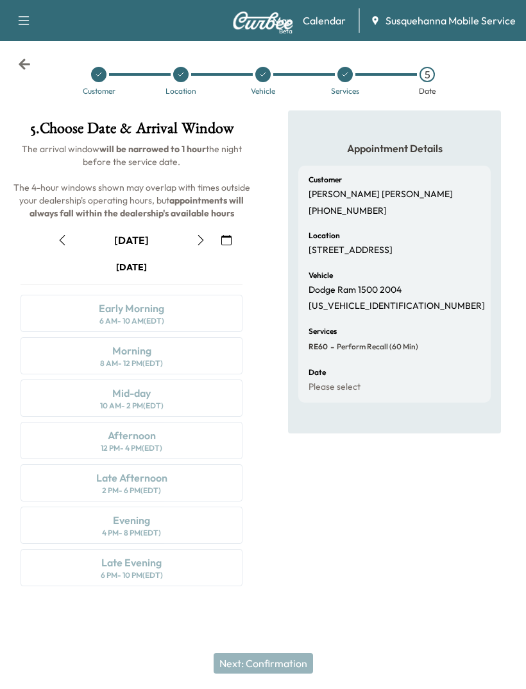
click at [193, 242] on button "button" at bounding box center [201, 240] width 22 height 21
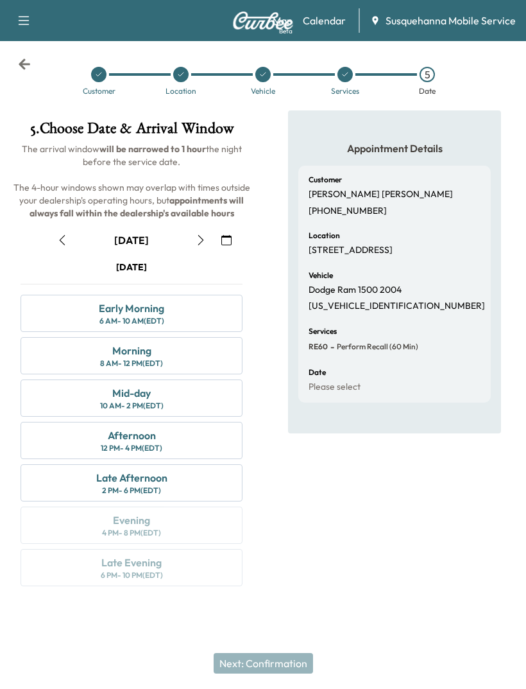
click at [153, 315] on div "Early Morning" at bounding box center [131, 307] width 65 height 15
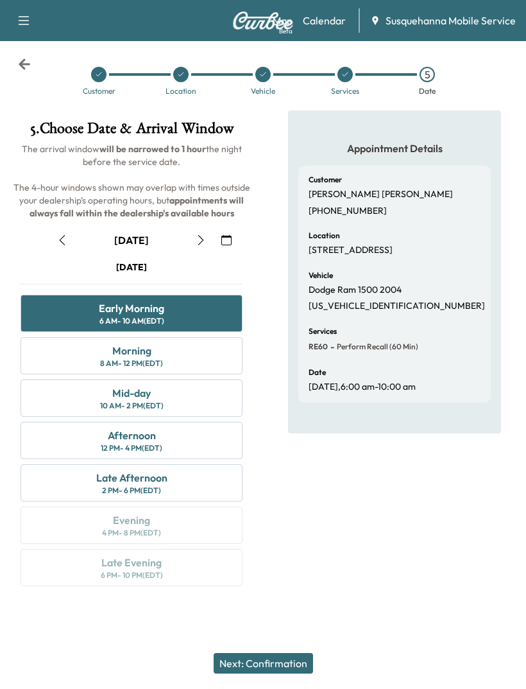
click at [281, 672] on button "Next: Confirmation" at bounding box center [264, 663] width 100 height 21
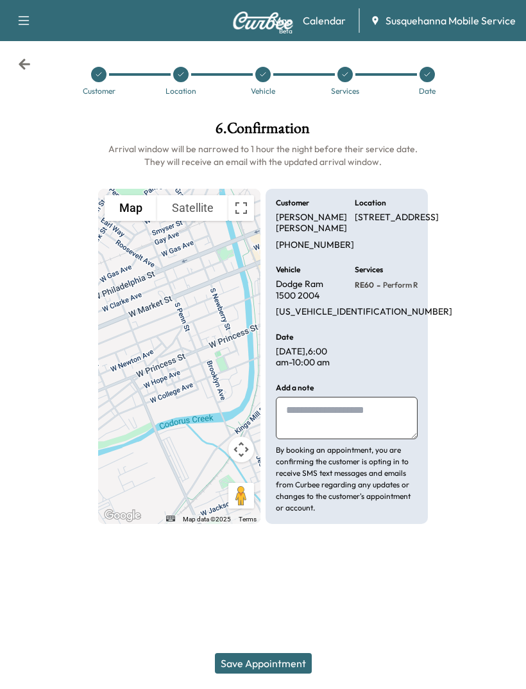
click at [276, 666] on button "Save Appointment" at bounding box center [263, 663] width 97 height 21
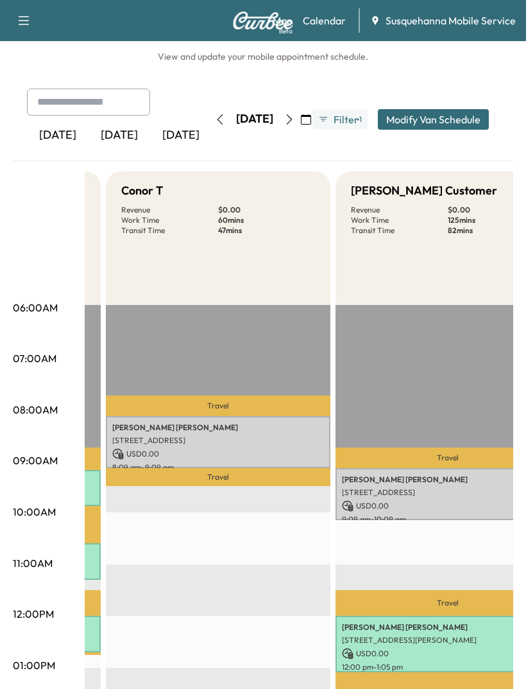
scroll to position [0, 207]
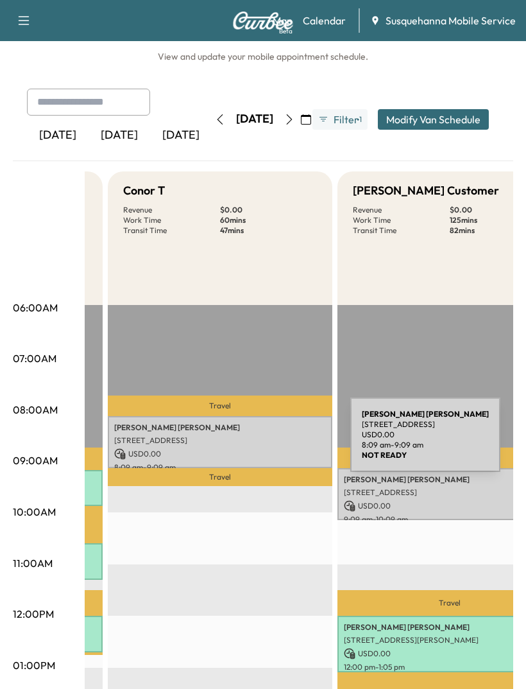
click at [254, 442] on p "[STREET_ADDRESS]" at bounding box center [220, 440] width 212 height 10
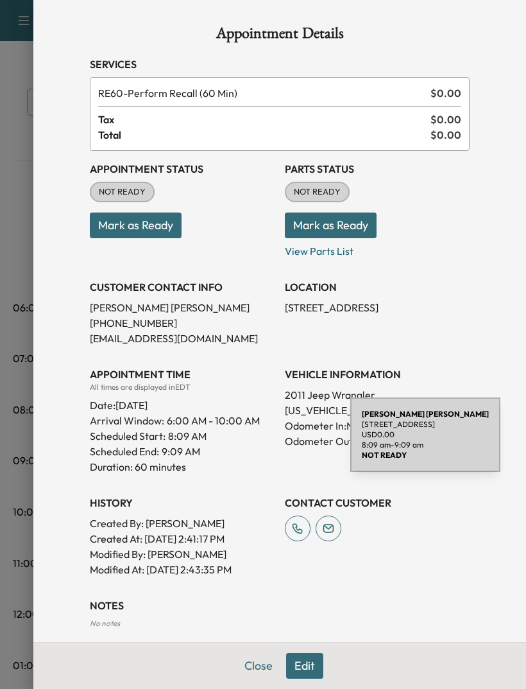
click at [253, 668] on button "Close" at bounding box center [258, 666] width 45 height 26
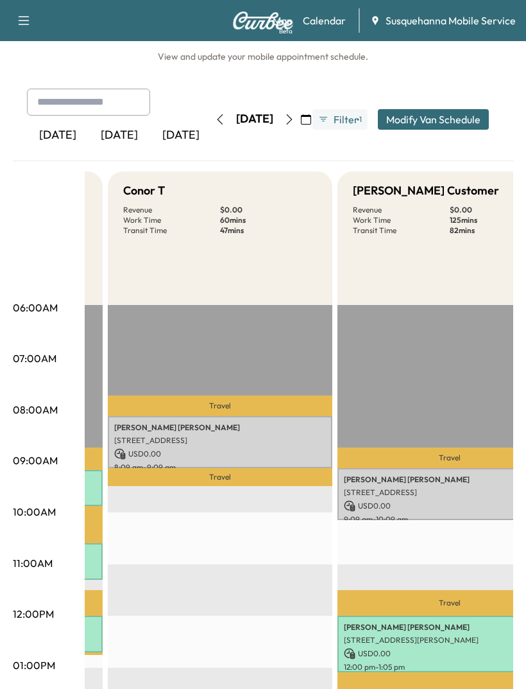
click at [416, 501] on p "USD 0.00" at bounding box center [450, 506] width 212 height 12
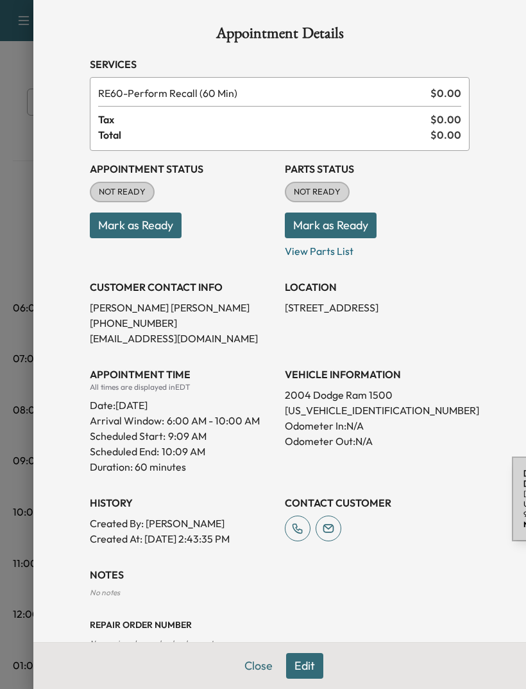
click at [250, 668] on button "Close" at bounding box center [258, 666] width 45 height 26
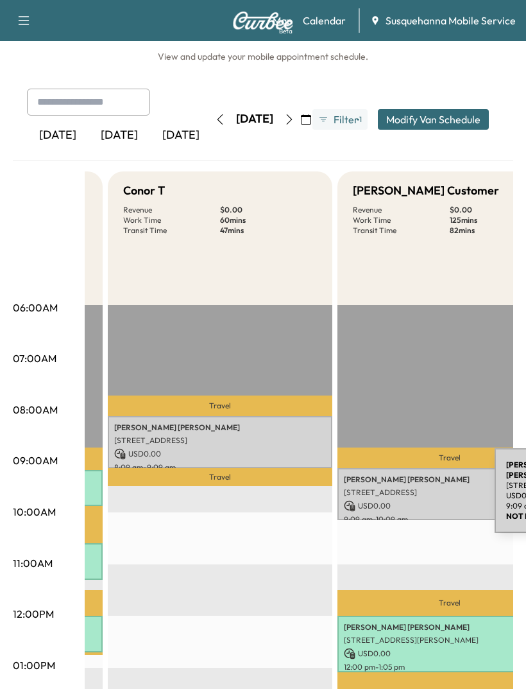
click at [399, 493] on p "[STREET_ADDRESS]" at bounding box center [450, 492] width 212 height 10
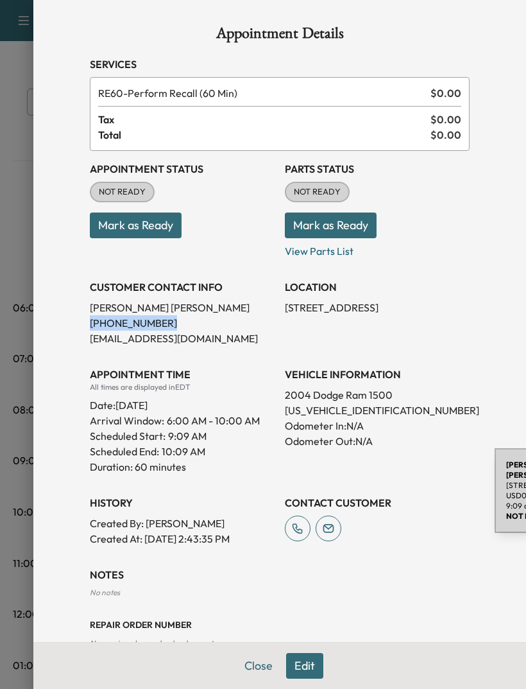
scroll to position [31, 0]
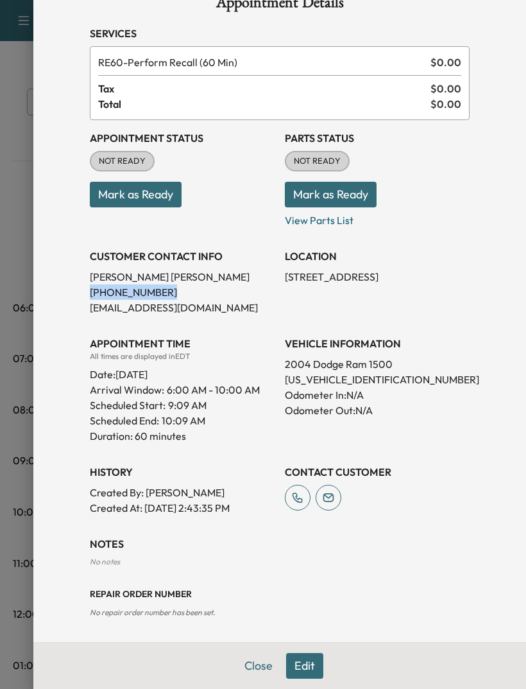
click at [286, 286] on div "LOCATION [STREET_ADDRESS]" at bounding box center [377, 276] width 185 height 77
click at [286, 285] on div "LOCATION [STREET_ADDRESS]" at bounding box center [377, 276] width 185 height 77
copy p "[STREET_ADDRESS]"
click at [264, 669] on button "Close" at bounding box center [258, 666] width 45 height 26
